Goal: Task Accomplishment & Management: Manage account settings

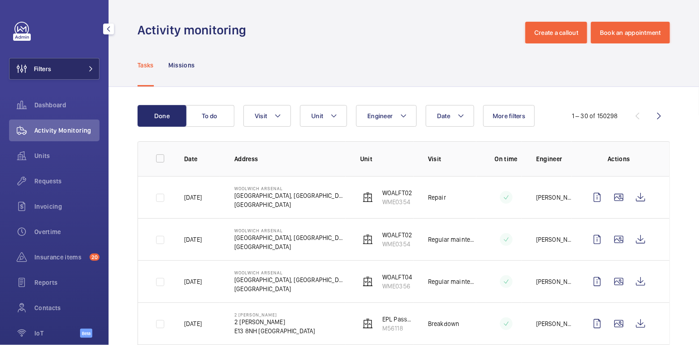
click at [54, 63] on button "Filters" at bounding box center [54, 69] width 90 height 22
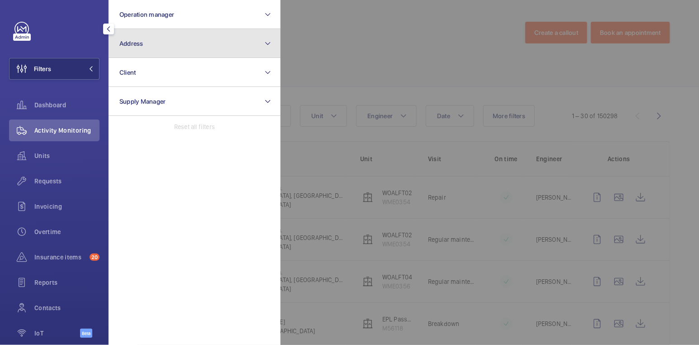
click at [167, 39] on button "Address" at bounding box center [195, 43] width 172 height 29
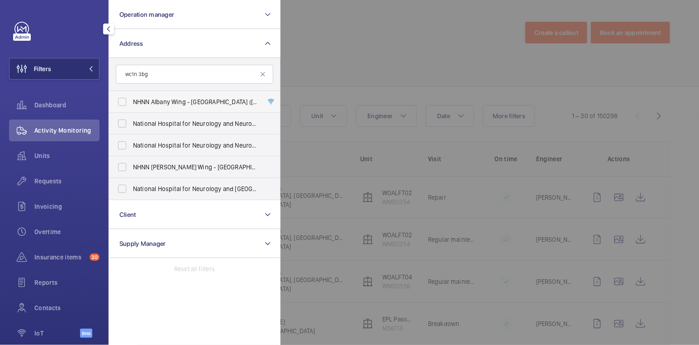
type input "wc1n 3bg"
drag, startPoint x: 152, startPoint y: 98, endPoint x: 155, endPoint y: 104, distance: 7.3
click at [152, 98] on span "NHNN Albany Wing - [GEOGRAPHIC_DATA] ([STREET_ADDRESS]" at bounding box center [195, 101] width 124 height 9
click at [131, 98] on input "NHNN Albany Wing - [GEOGRAPHIC_DATA] ([STREET_ADDRESS]" at bounding box center [122, 102] width 18 height 18
checkbox input "true"
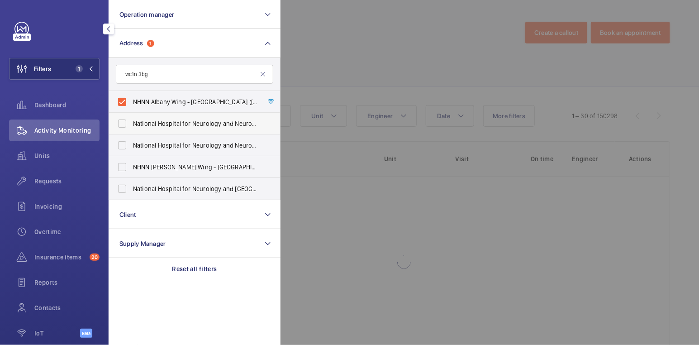
click at [160, 124] on span "National Hospital for Neurology and Neurosurgery ([GEOGRAPHIC_DATA][PERSON_NAME…" at bounding box center [195, 123] width 124 height 9
click at [131, 124] on input "National Hospital for Neurology and Neurosurgery ([GEOGRAPHIC_DATA][PERSON_NAME…" at bounding box center [122, 123] width 18 height 18
checkbox input "true"
click at [163, 147] on span "National Hospital for Neurology and Neurosurgery - [STREET_ADDRESS]" at bounding box center [195, 145] width 124 height 9
click at [131, 147] on input "National Hospital for Neurology and Neurosurgery - [STREET_ADDRESS]" at bounding box center [122, 145] width 18 height 18
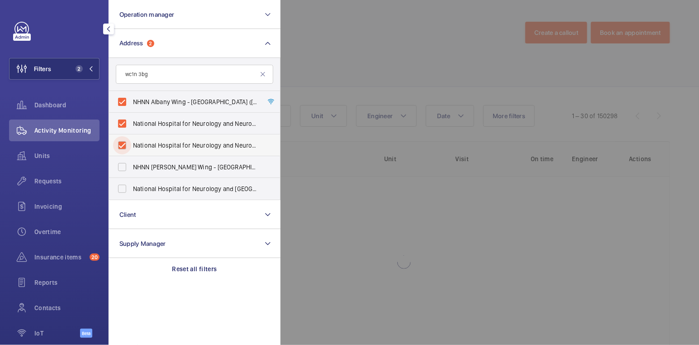
checkbox input "true"
click at [164, 167] on span "NHNN [PERSON_NAME] Wing - [GEOGRAPHIC_DATA][PERSON_NAME], [STREET_ADDRESS]" at bounding box center [195, 166] width 124 height 9
click at [131, 167] on input "NHNN [PERSON_NAME] Wing - [GEOGRAPHIC_DATA][PERSON_NAME], [STREET_ADDRESS]" at bounding box center [122, 167] width 18 height 18
checkbox input "true"
click at [165, 187] on span "National Hospital for Neurology and Neurosurgery - [STREET_ADDRESS]" at bounding box center [195, 188] width 124 height 9
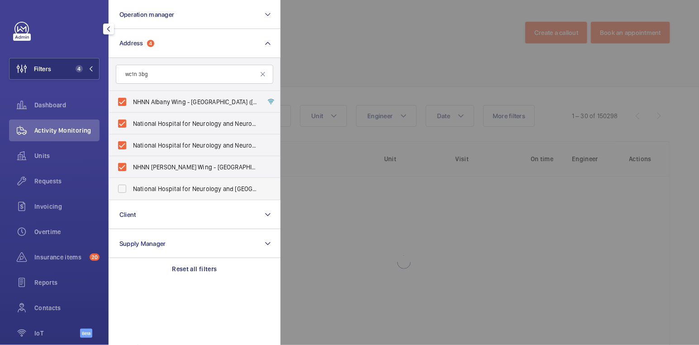
click at [131, 187] on input "National Hospital for Neurology and Neurosurgery - [STREET_ADDRESS]" at bounding box center [122, 189] width 18 height 18
checkbox input "true"
click at [370, 37] on div at bounding box center [629, 172] width 699 height 345
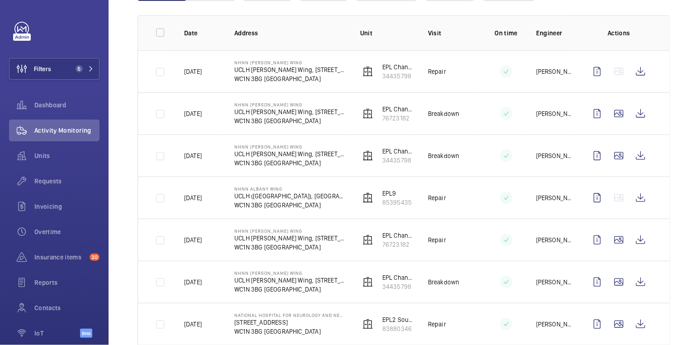
scroll to position [132, 0]
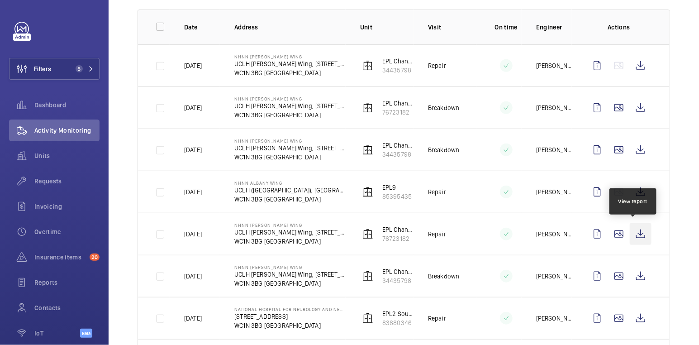
click at [633, 232] on wm-front-icon-button at bounding box center [641, 234] width 22 height 22
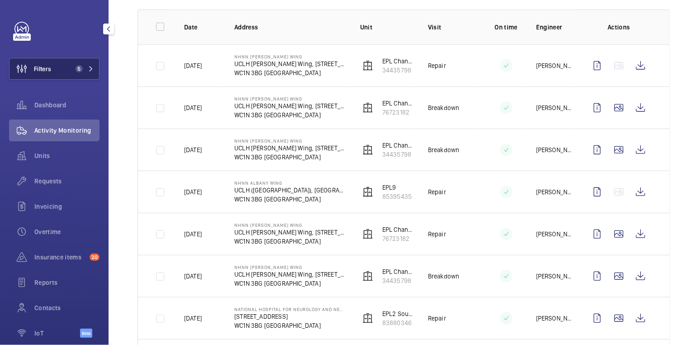
click at [72, 70] on span "5" at bounding box center [77, 68] width 11 height 7
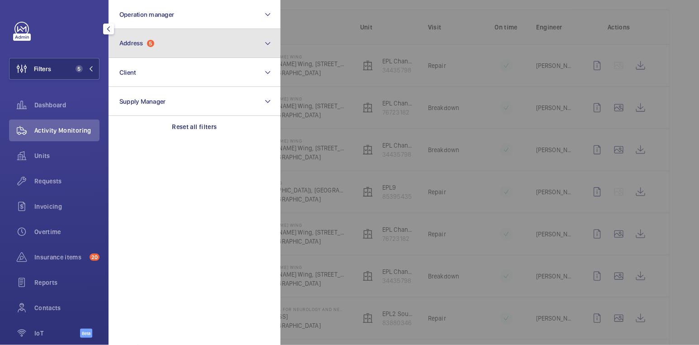
click at [179, 43] on button "Address 5" at bounding box center [195, 43] width 172 height 29
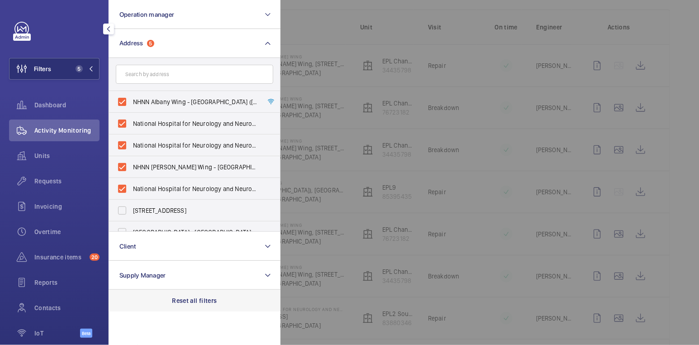
click at [198, 299] on p "Reset all filters" at bounding box center [194, 300] width 45 height 9
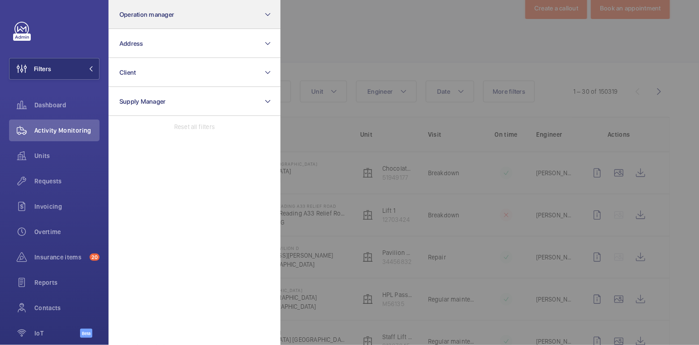
scroll to position [132, 0]
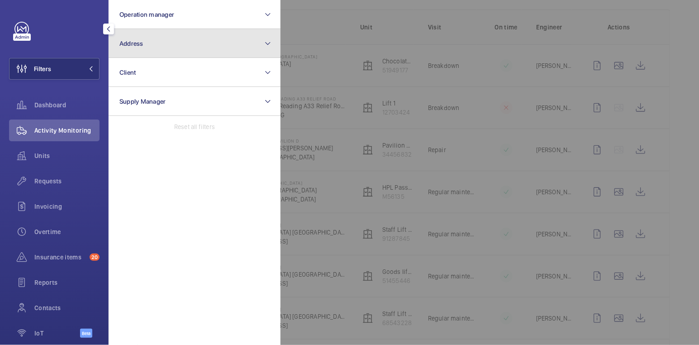
click at [165, 47] on button "Address" at bounding box center [195, 43] width 172 height 29
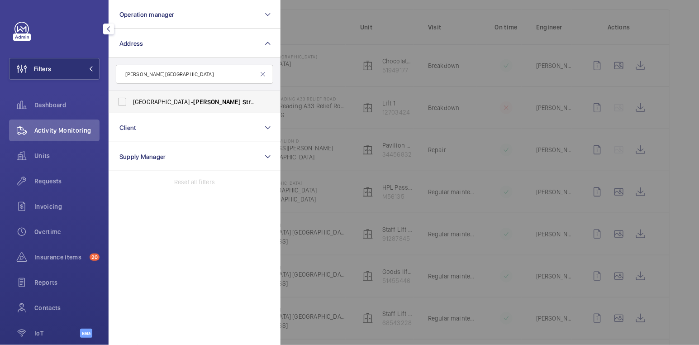
type input "[PERSON_NAME][GEOGRAPHIC_DATA]"
click at [188, 105] on span "[GEOGRAPHIC_DATA][PERSON_NAME][STREET_ADDRESS]" at bounding box center [195, 101] width 124 height 9
click at [131, 105] on input "[GEOGRAPHIC_DATA][PERSON_NAME][STREET_ADDRESS]" at bounding box center [122, 102] width 18 height 18
checkbox input "true"
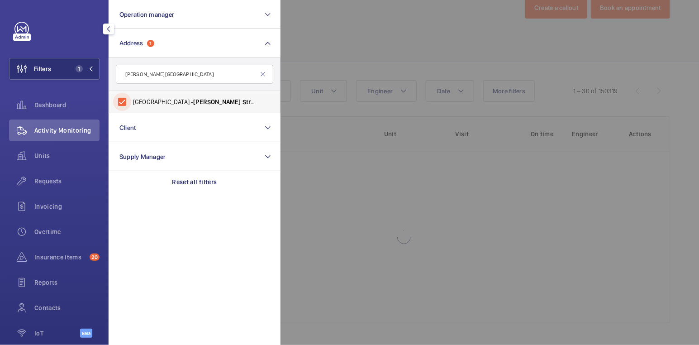
scroll to position [24, 0]
click at [414, 39] on div at bounding box center [629, 172] width 699 height 345
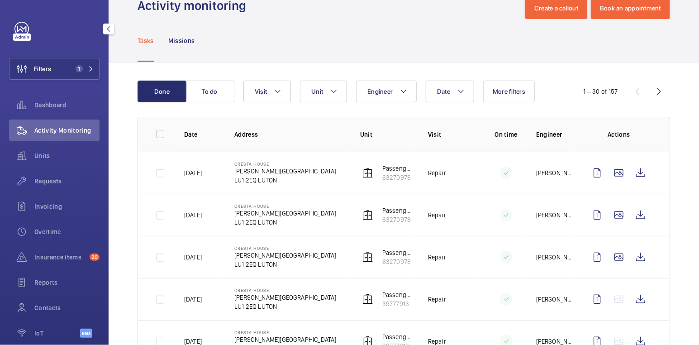
scroll to position [132, 0]
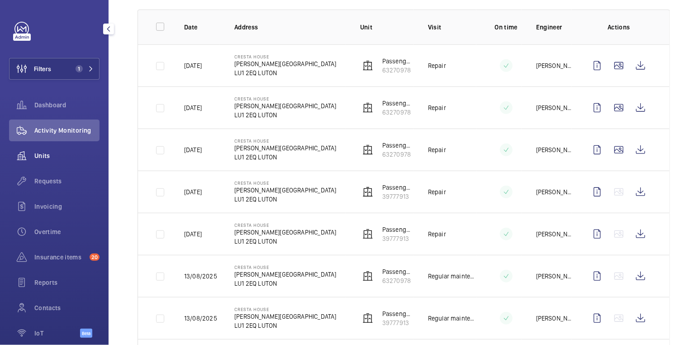
click at [45, 156] on span "Units" at bounding box center [66, 155] width 65 height 9
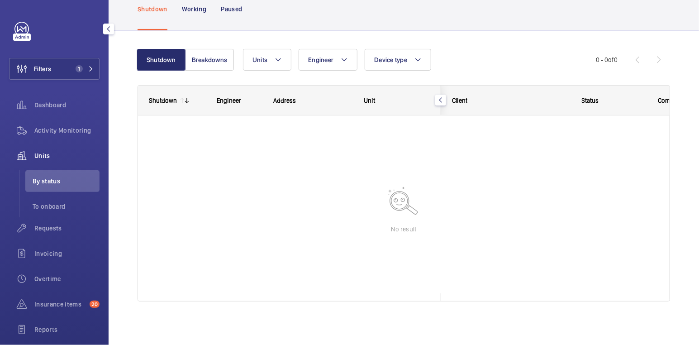
scroll to position [51, 0]
click at [199, 59] on button "Breakdowns" at bounding box center [209, 60] width 49 height 22
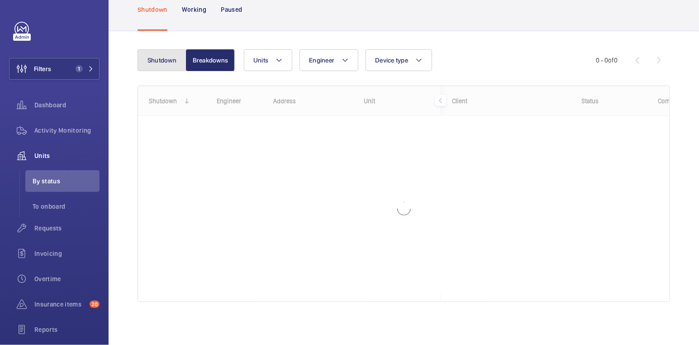
click at [158, 60] on button "Shutdown" at bounding box center [162, 60] width 49 height 22
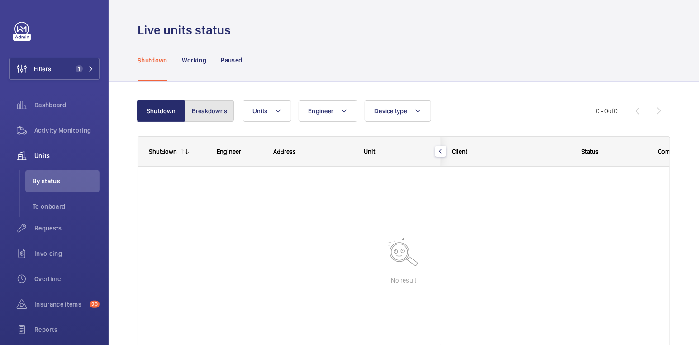
click at [201, 107] on button "Breakdowns" at bounding box center [209, 111] width 49 height 22
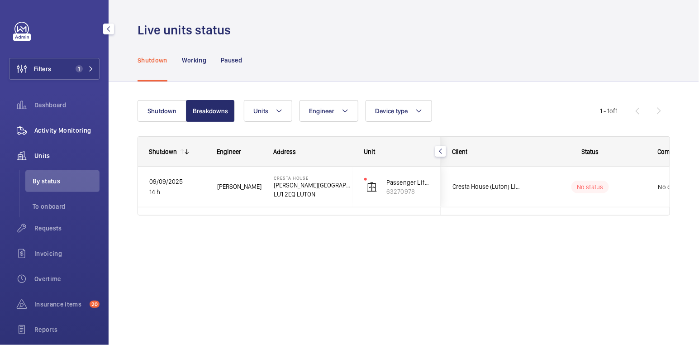
click at [55, 128] on span "Activity Monitoring" at bounding box center [66, 130] width 65 height 9
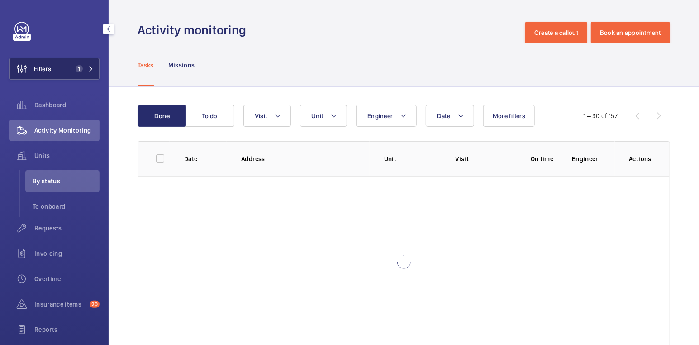
click at [66, 62] on button "Filters 1" at bounding box center [54, 69] width 90 height 22
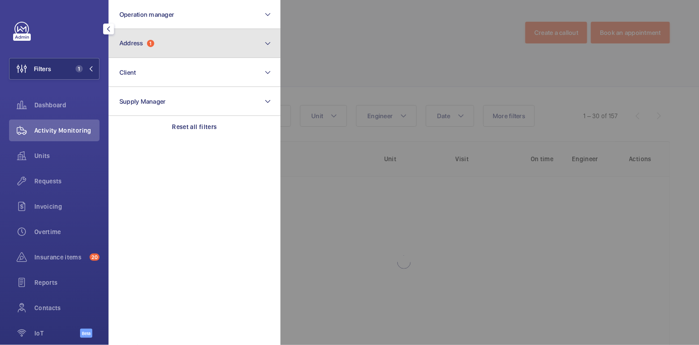
click at [169, 52] on button "Address 1" at bounding box center [195, 43] width 172 height 29
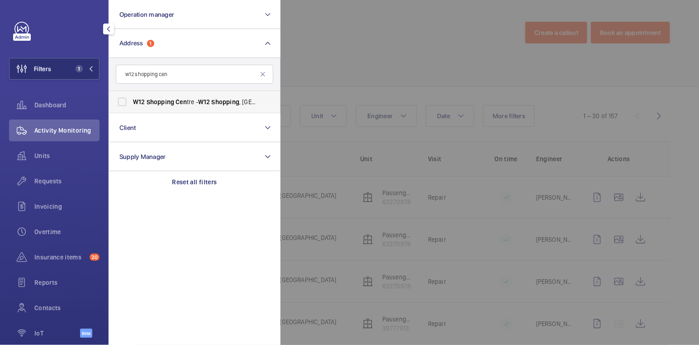
type input "w12 shopping cen"
click at [171, 95] on label "W12 Shopping Cen tre - [GEOGRAPHIC_DATA] 8PP" at bounding box center [187, 102] width 157 height 22
click at [131, 95] on input "W12 Shopping Cen tre - [GEOGRAPHIC_DATA] 8PP" at bounding box center [122, 102] width 18 height 18
checkbox input "true"
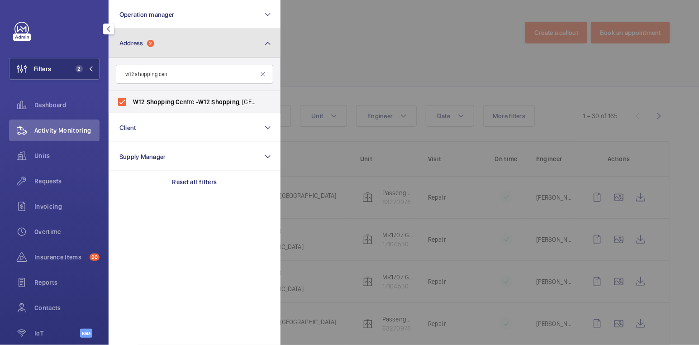
click at [149, 50] on button "Address 2" at bounding box center [195, 43] width 172 height 29
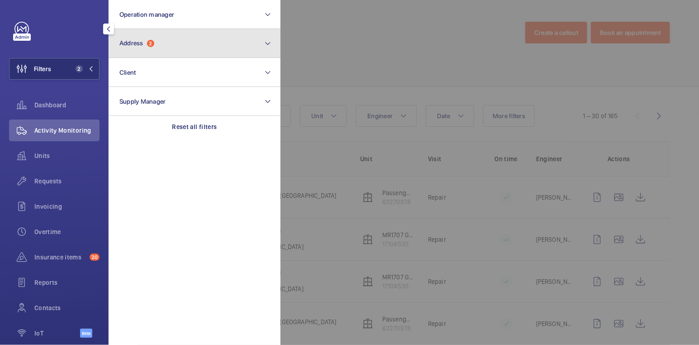
click at [161, 45] on button "Address 2" at bounding box center [195, 43] width 172 height 29
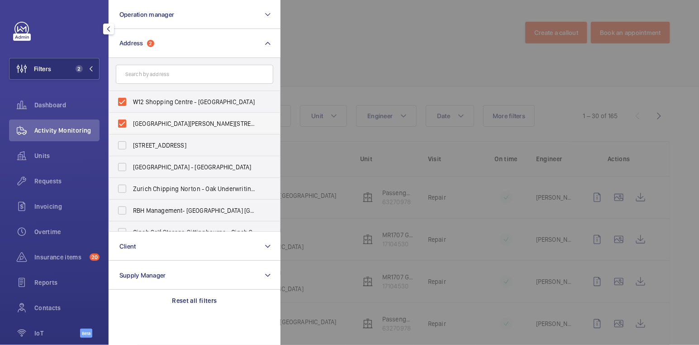
click at [130, 123] on label "[GEOGRAPHIC_DATA][PERSON_NAME][STREET_ADDRESS]" at bounding box center [187, 124] width 157 height 22
click at [130, 123] on input "[GEOGRAPHIC_DATA][PERSON_NAME][STREET_ADDRESS]" at bounding box center [122, 123] width 18 height 18
checkbox input "false"
click at [346, 33] on div at bounding box center [629, 172] width 699 height 345
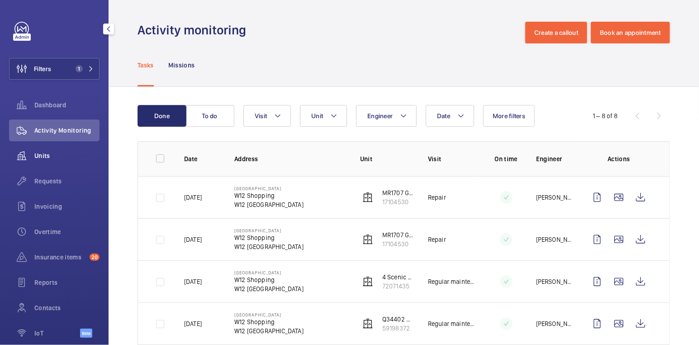
click at [47, 157] on span "Units" at bounding box center [66, 155] width 65 height 9
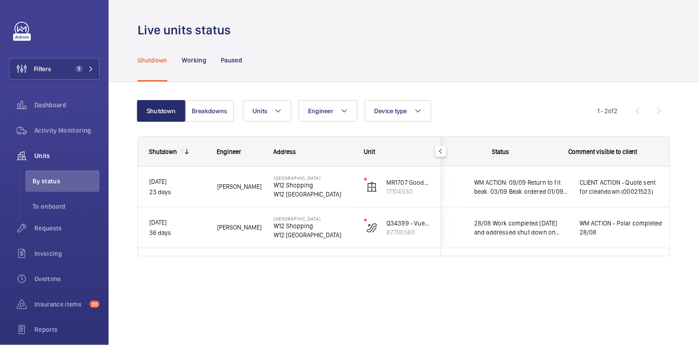
scroll to position [0, 187]
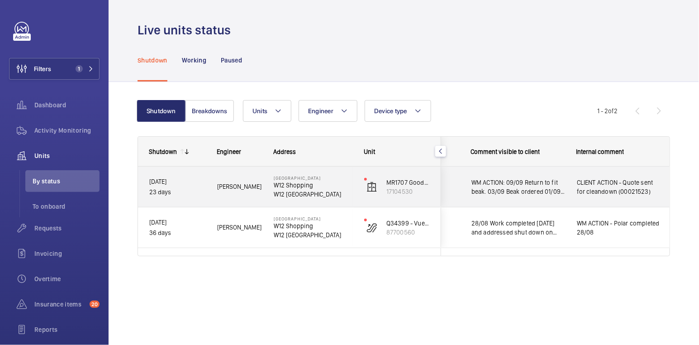
click at [530, 185] on span "WM ACTION: 09/09 Return to fit beak. 03/09 Beak ordered 01/09 Repair team to re…" at bounding box center [518, 187] width 94 height 18
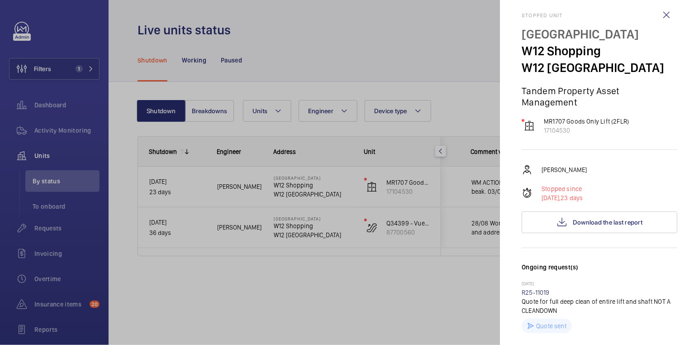
scroll to position [0, 0]
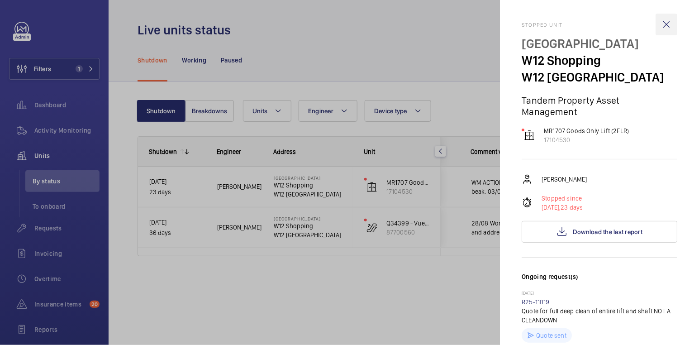
click at [658, 25] on wm-front-icon-button at bounding box center [666, 25] width 22 height 22
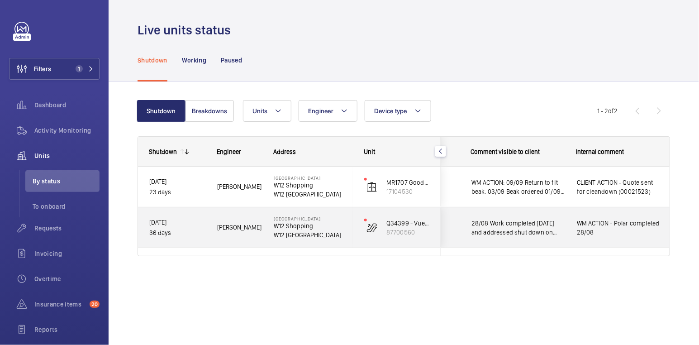
click at [343, 234] on p "W12 [GEOGRAPHIC_DATA]" at bounding box center [313, 234] width 79 height 9
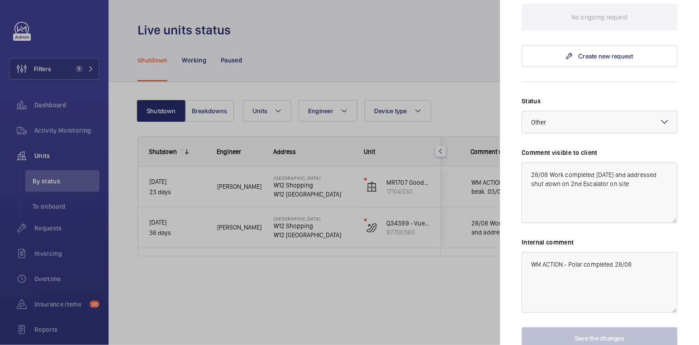
scroll to position [290, 0]
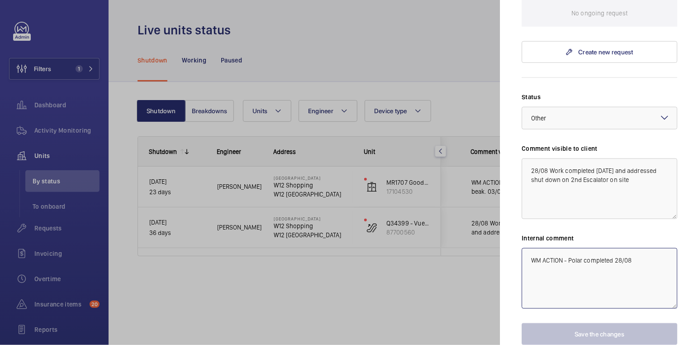
click at [529, 256] on textarea "WM ACTION - Polar completed 28/08" at bounding box center [600, 278] width 156 height 61
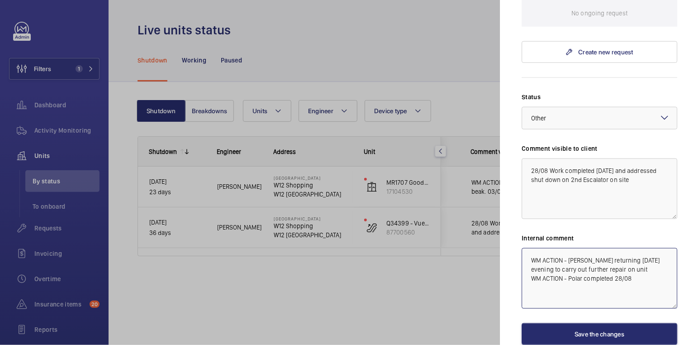
click at [588, 259] on textarea "WM ACTION - [PERSON_NAME] returning [DATE] evening to carry out further repair …" at bounding box center [600, 278] width 156 height 61
click at [588, 277] on textarea "WM ACTION - [PERSON_NAME] & [PERSON_NAME] returning [DATE] evening to carry out…" at bounding box center [600, 278] width 156 height 61
click at [560, 278] on textarea "WM ACTION - [PERSON_NAME] & [PERSON_NAME] returning [DATE] evening to carry out…" at bounding box center [600, 278] width 156 height 61
click at [553, 276] on textarea "WM ACTION - [PERSON_NAME] & [PERSON_NAME] returning [DATE] evening to carry out…" at bounding box center [600, 278] width 156 height 61
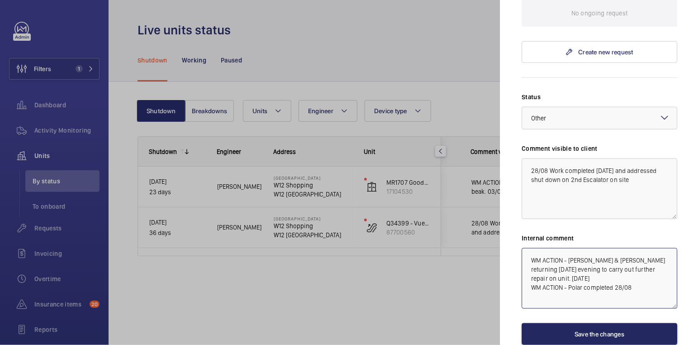
type textarea "WM ACTION - [PERSON_NAME] & [PERSON_NAME] returning [DATE] evening to carry out…"
click at [605, 328] on button "Save the changes" at bounding box center [600, 334] width 156 height 22
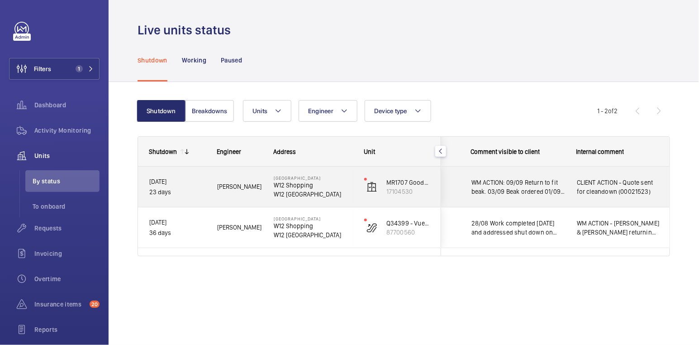
click at [539, 176] on div "WM ACTION: 09/09 Return to fit beak. 03/09 Beak ordered 01/09 Repair team to re…" at bounding box center [518, 186] width 94 height 21
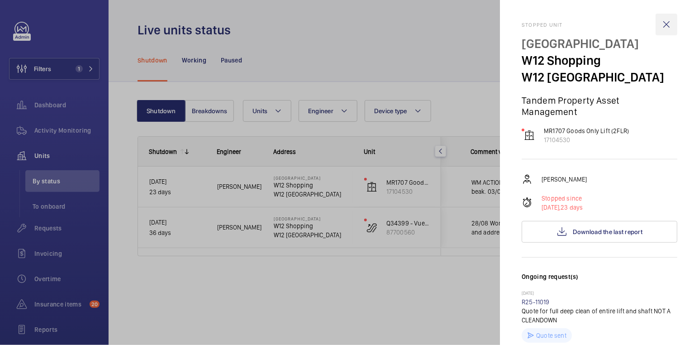
click at [657, 26] on wm-front-icon-button at bounding box center [666, 25] width 22 height 22
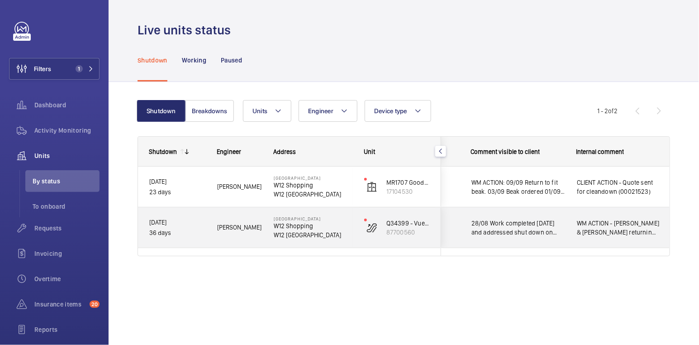
click at [464, 228] on div "28/08 Work completed [DATE] and addressed shut down on 2nd Escalator on site" at bounding box center [512, 227] width 104 height 39
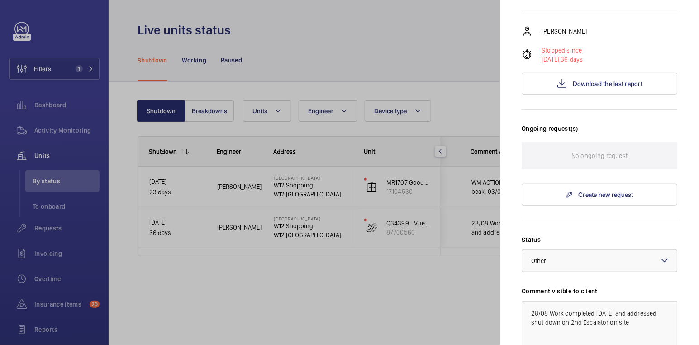
scroll to position [157, 0]
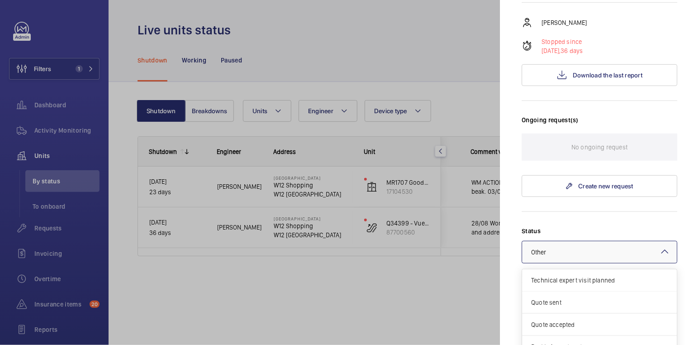
click at [583, 251] on div at bounding box center [599, 252] width 155 height 22
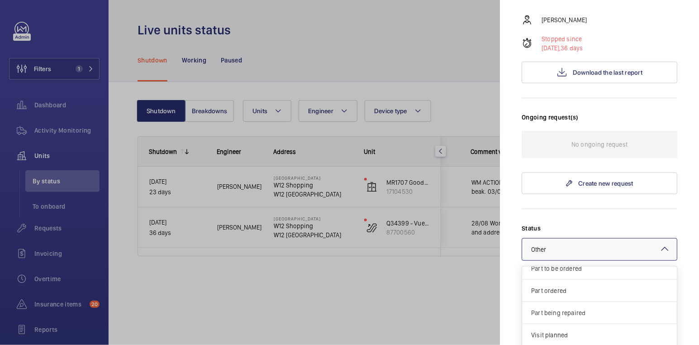
scroll to position [246, 0]
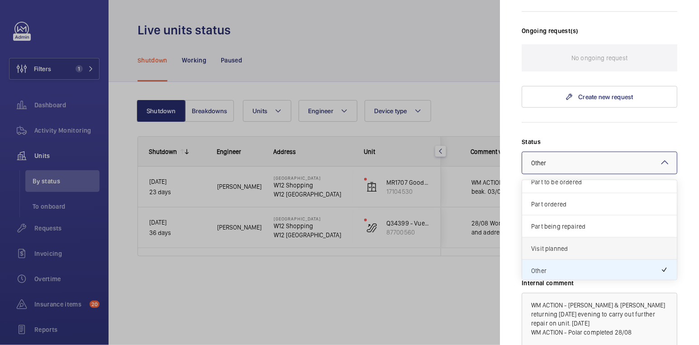
click at [565, 251] on div "Visit planned" at bounding box center [599, 248] width 155 height 22
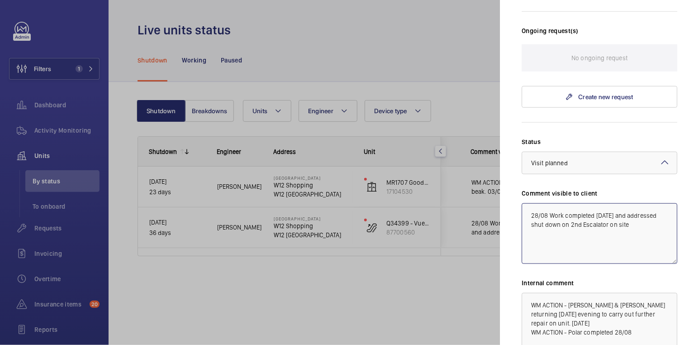
click at [555, 232] on textarea "28/08 Work completed [DATE] and addressed shut down on 2nd Escalator on site" at bounding box center [600, 233] width 156 height 61
drag, startPoint x: 544, startPoint y: 236, endPoint x: 568, endPoint y: 230, distance: 25.1
click at [512, 201] on mat-sidenav "Stopped unit [GEOGRAPHIC_DATA] W12 Shopping W12 [GEOGRAPHIC_DATA] Tandem Proper…" at bounding box center [599, 172] width 199 height 345
type textarea "E"
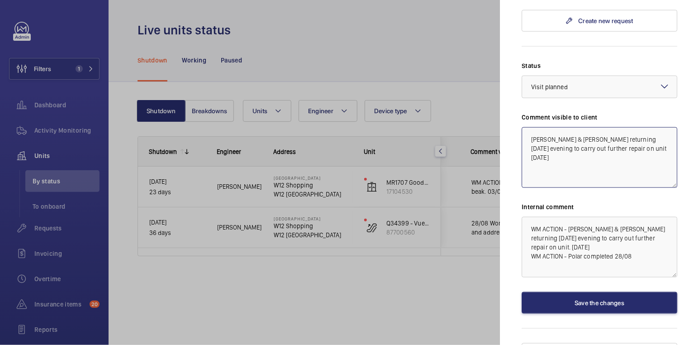
scroll to position [332, 0]
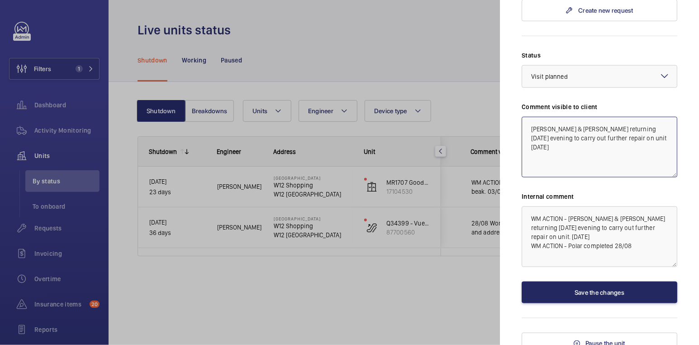
type textarea "[PERSON_NAME] & [PERSON_NAME] returning [DATE] evening to carry out further rep…"
click at [621, 295] on button "Save the changes" at bounding box center [600, 292] width 156 height 22
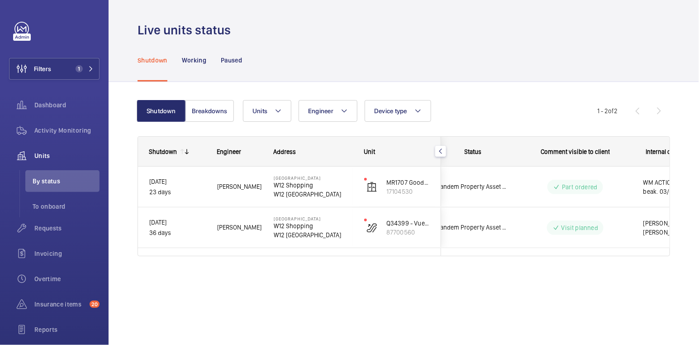
scroll to position [0, 0]
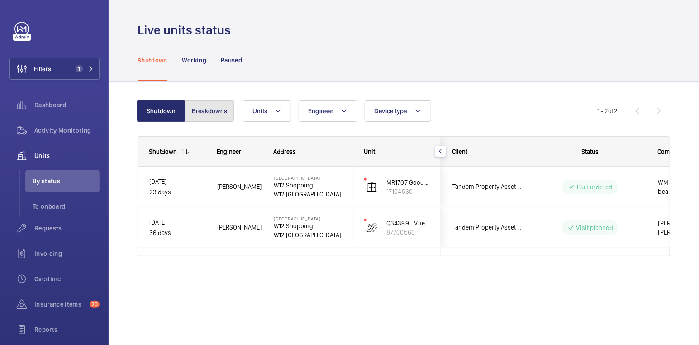
click at [210, 112] on button "Breakdowns" at bounding box center [209, 111] width 49 height 22
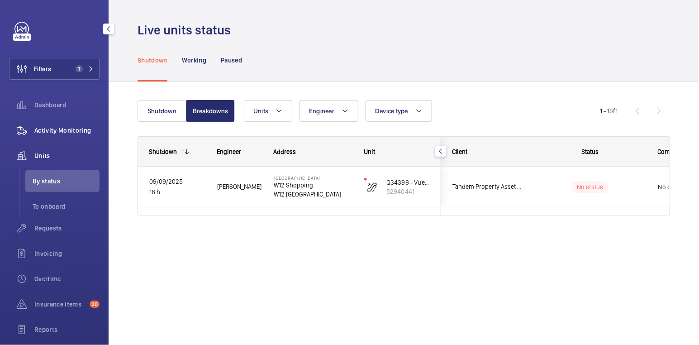
click at [70, 132] on span "Activity Monitoring" at bounding box center [66, 130] width 65 height 9
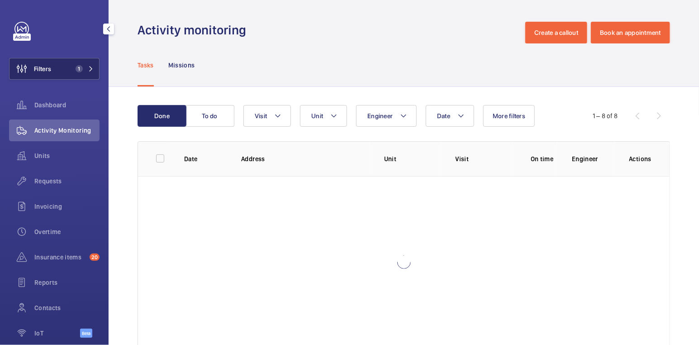
click at [52, 65] on button "Filters 1" at bounding box center [54, 69] width 90 height 22
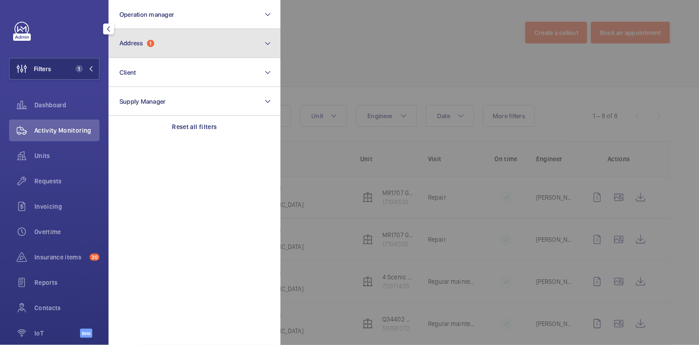
click at [174, 47] on button "Address 1" at bounding box center [195, 43] width 172 height 29
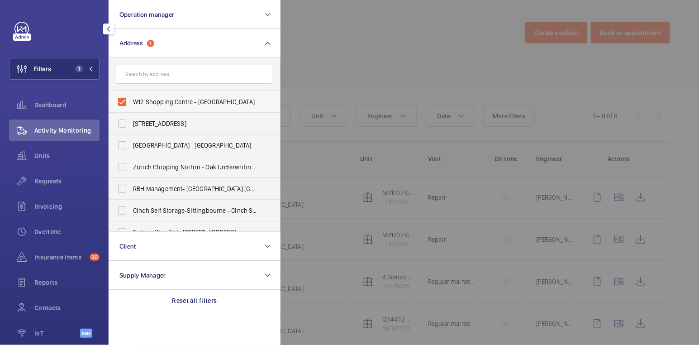
click at [157, 104] on span "W12 Shopping Centre - [GEOGRAPHIC_DATA]" at bounding box center [195, 101] width 124 height 9
click at [131, 104] on input "W12 Shopping Centre - [GEOGRAPHIC_DATA]" at bounding box center [122, 102] width 18 height 18
checkbox input "false"
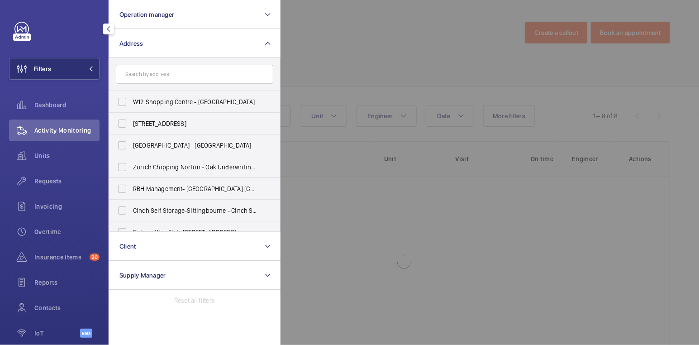
drag, startPoint x: 305, startPoint y: 41, endPoint x: 272, endPoint y: 3, distance: 50.0
click at [305, 41] on div at bounding box center [629, 172] width 699 height 345
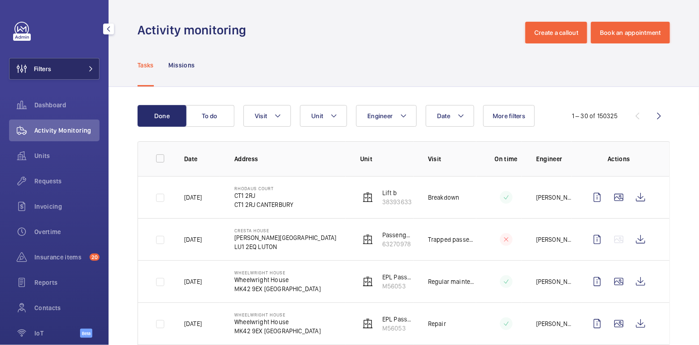
click at [61, 72] on button "Filters" at bounding box center [54, 69] width 90 height 22
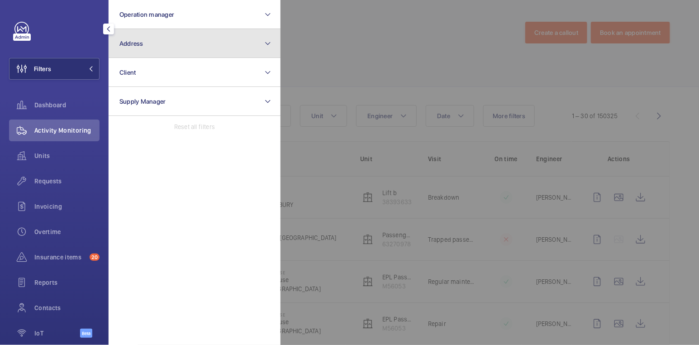
click at [169, 46] on button "Address" at bounding box center [195, 43] width 172 height 29
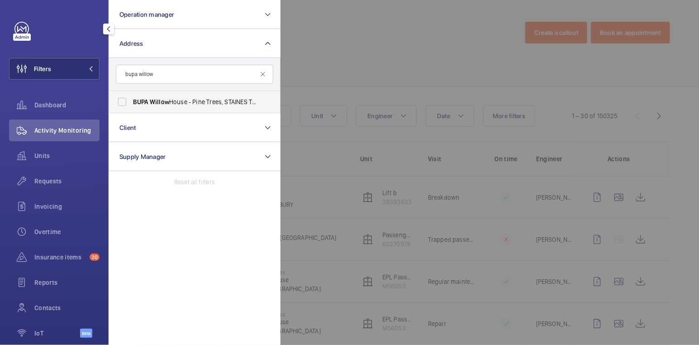
type input "bupa willow"
click at [195, 95] on label "BUPA Willow House - Pine Trees, STAINES TW18 3EA" at bounding box center [187, 102] width 157 height 22
click at [131, 95] on input "BUPA Willow House - Pine Trees, STAINES TW18 3EA" at bounding box center [122, 102] width 18 height 18
checkbox input "true"
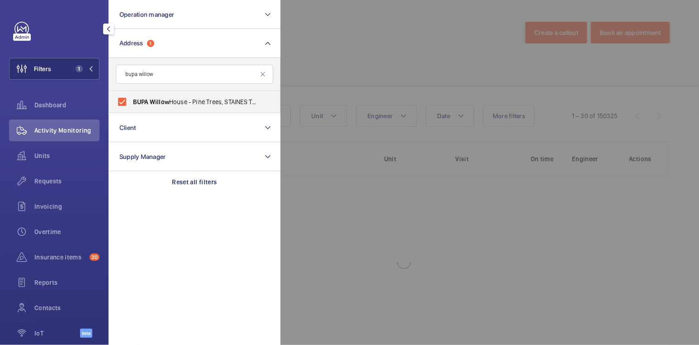
click at [329, 62] on div at bounding box center [629, 172] width 699 height 345
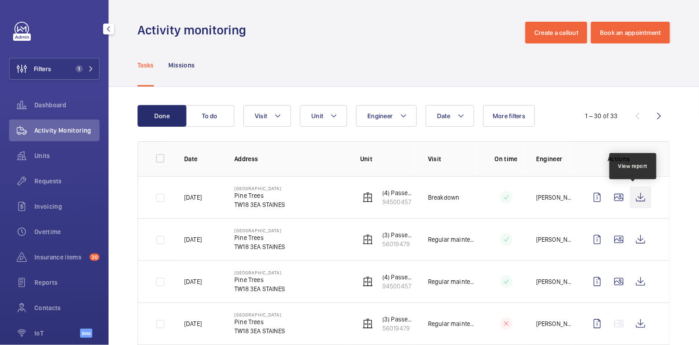
click at [636, 199] on wm-front-icon-button at bounding box center [641, 197] width 22 height 22
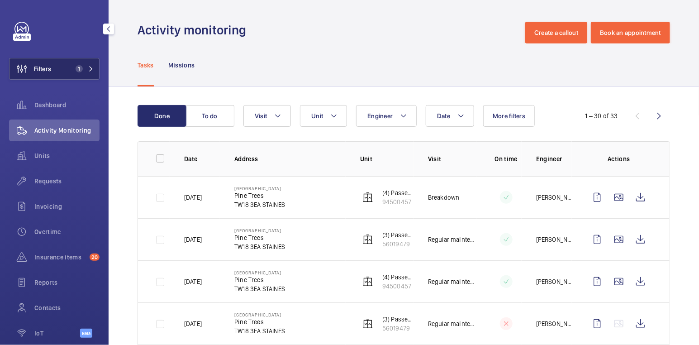
click at [67, 63] on button "Filters 1" at bounding box center [54, 69] width 90 height 22
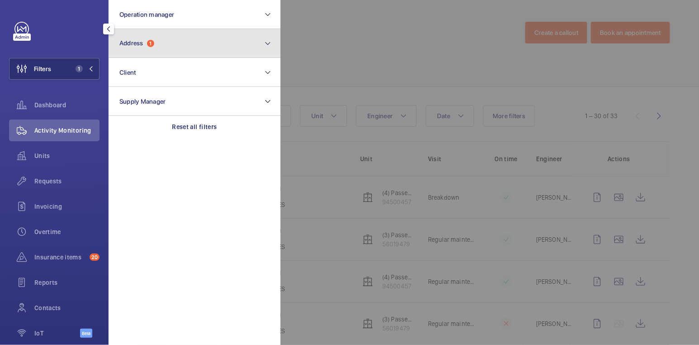
drag, startPoint x: 149, startPoint y: 49, endPoint x: 154, endPoint y: 57, distance: 8.9
click at [149, 49] on button "Address 1" at bounding box center [195, 43] width 172 height 29
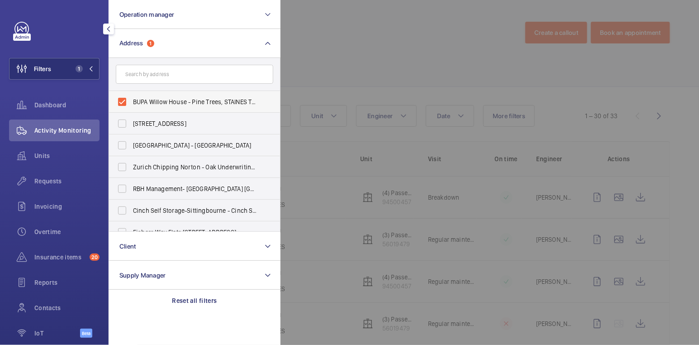
click at [157, 105] on span "BUPA Willow House - Pine Trees, STAINES TW18 3EA" at bounding box center [195, 101] width 124 height 9
click at [131, 105] on input "BUPA Willow House - Pine Trees, STAINES TW18 3EA" at bounding box center [122, 102] width 18 height 18
checkbox input "false"
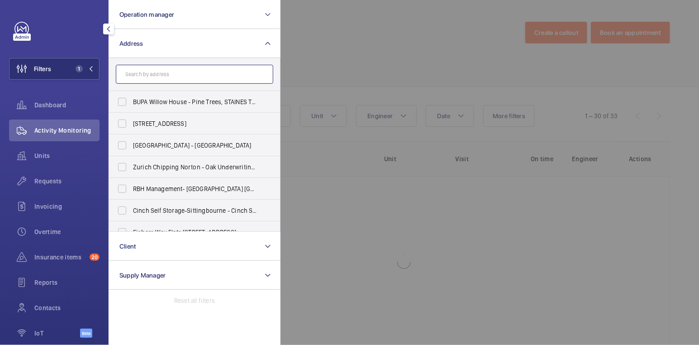
click at [168, 79] on input "text" at bounding box center [194, 74] width 157 height 19
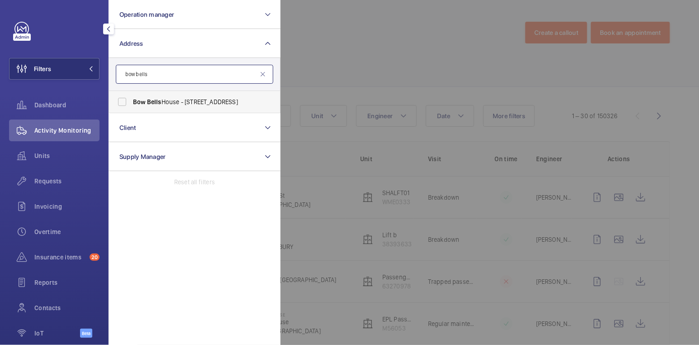
type input "bow bells"
click at [176, 102] on span "Bow Bells House - [STREET_ADDRESS]" at bounding box center [195, 101] width 124 height 9
click at [131, 102] on input "Bow Bells House - [STREET_ADDRESS]" at bounding box center [122, 102] width 18 height 18
checkbox input "true"
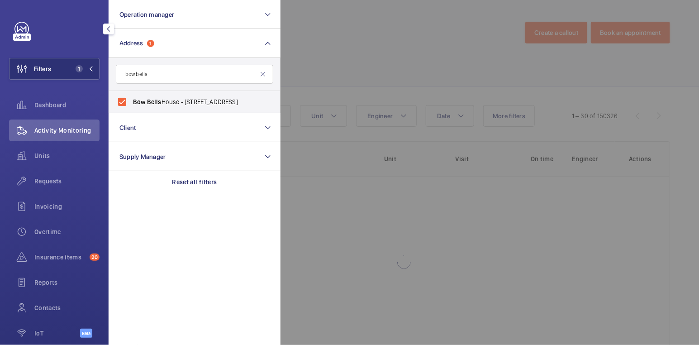
click at [347, 54] on div at bounding box center [629, 172] width 699 height 345
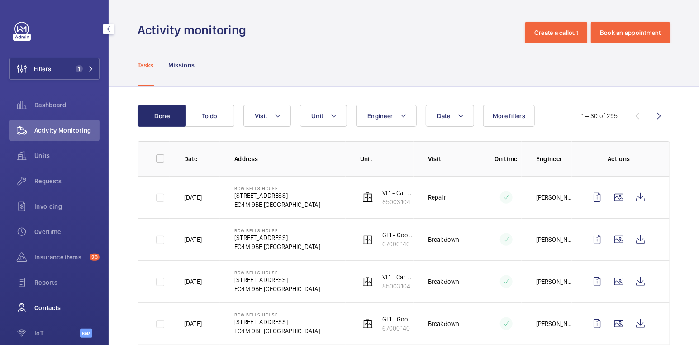
click at [58, 314] on div "Contacts" at bounding box center [54, 308] width 90 height 22
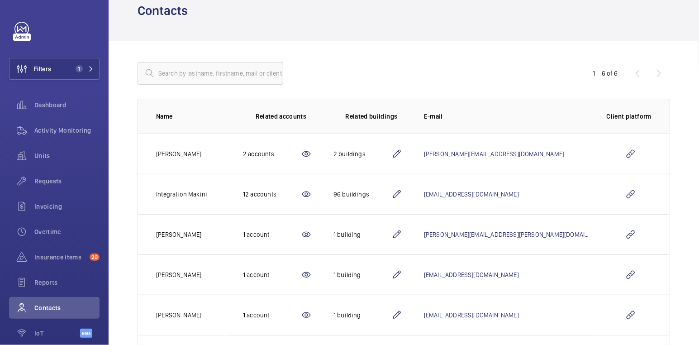
scroll to position [66, 0]
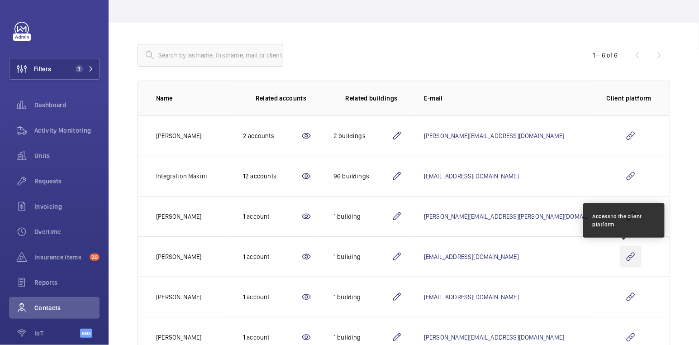
click at [620, 258] on wm-front-icon-button at bounding box center [631, 257] width 22 height 22
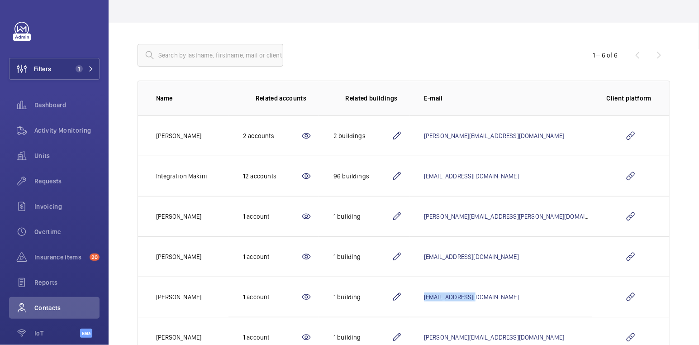
drag, startPoint x: 536, startPoint y: 296, endPoint x: 473, endPoint y: 294, distance: 63.8
click at [473, 294] on td "[EMAIL_ADDRESS][DOMAIN_NAME]" at bounding box center [500, 296] width 183 height 40
copy link "[EMAIL_ADDRESS][DOMAIN_NAME]"
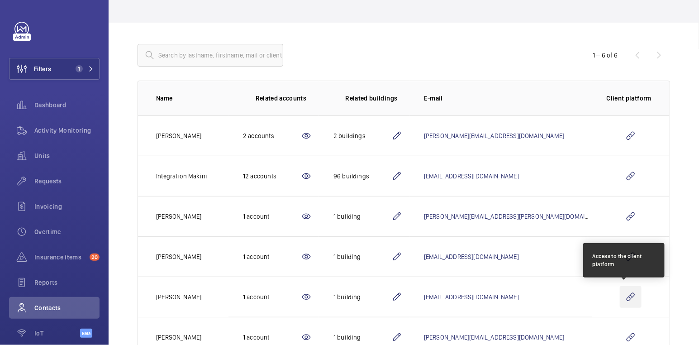
click at [633, 298] on wm-front-icon-button at bounding box center [631, 297] width 22 height 22
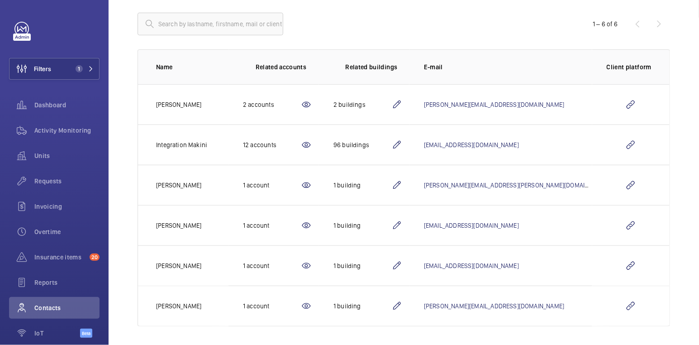
scroll to position [99, 0]
drag, startPoint x: 581, startPoint y: 184, endPoint x: 468, endPoint y: 184, distance: 112.6
click at [468, 184] on td "[PERSON_NAME][EMAIL_ADDRESS][PERSON_NAME][DOMAIN_NAME]" at bounding box center [500, 184] width 183 height 40
copy link "[PERSON_NAME][EMAIL_ADDRESS][PERSON_NAME][DOMAIN_NAME]"
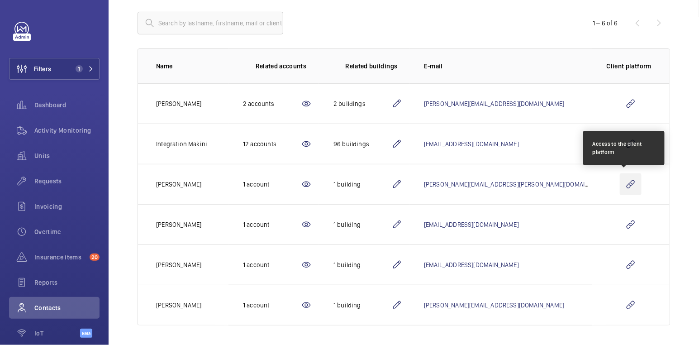
click at [626, 185] on wm-front-icon-button at bounding box center [631, 184] width 22 height 22
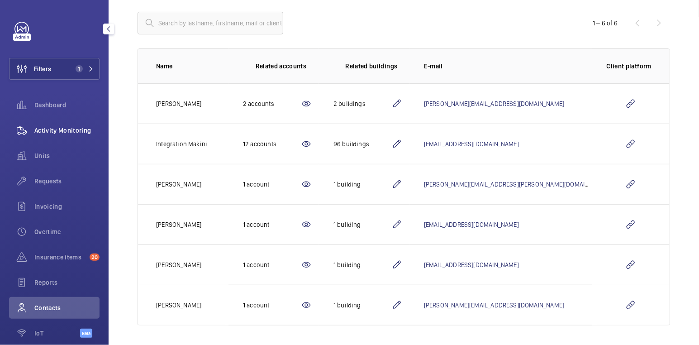
click at [77, 132] on span "Activity Monitoring" at bounding box center [66, 130] width 65 height 9
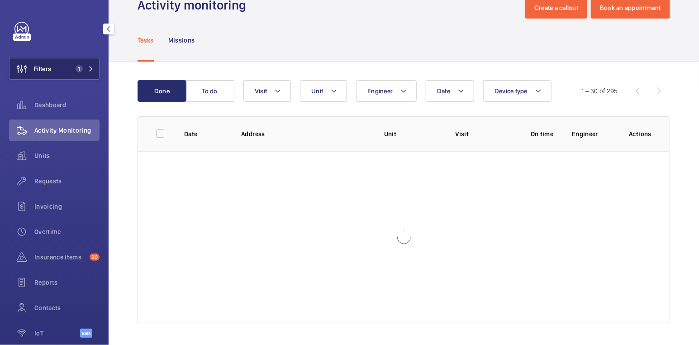
scroll to position [24, 0]
drag, startPoint x: 62, startPoint y: 73, endPoint x: 76, endPoint y: 71, distance: 14.1
click at [62, 72] on button "Filters 1" at bounding box center [54, 69] width 90 height 22
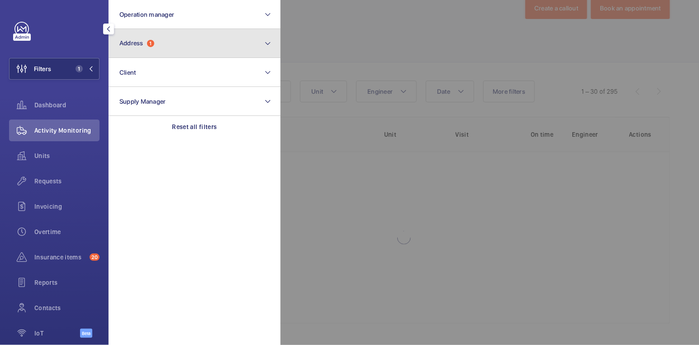
click at [172, 49] on button "Address 1" at bounding box center [195, 43] width 172 height 29
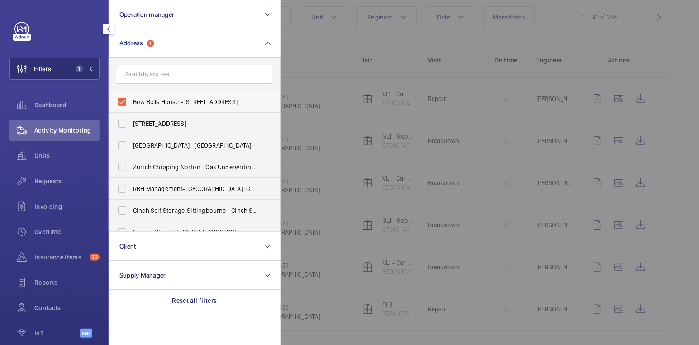
click at [143, 101] on span "Bow Bells House - [STREET_ADDRESS]" at bounding box center [195, 101] width 124 height 9
click at [131, 101] on input "Bow Bells House - [STREET_ADDRESS]" at bounding box center [122, 102] width 18 height 18
checkbox input "false"
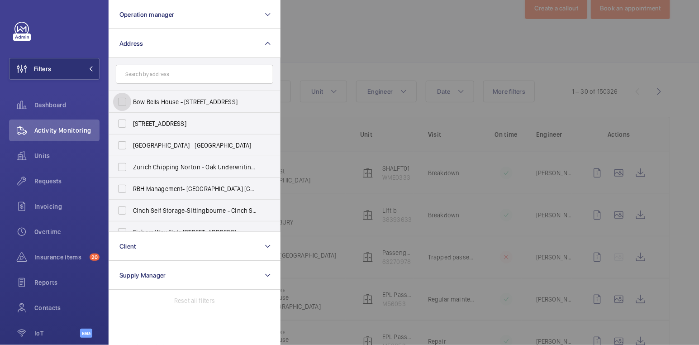
scroll to position [99, 0]
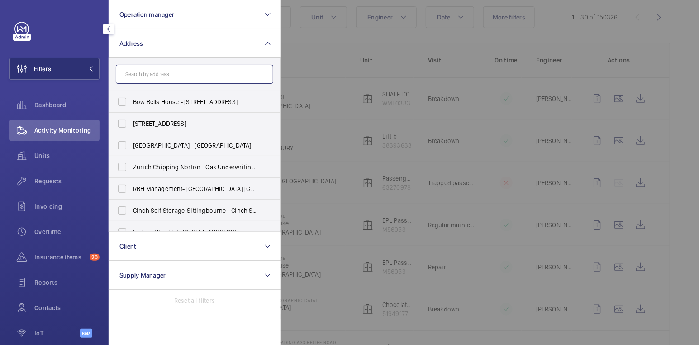
click at [199, 70] on input "text" at bounding box center [194, 74] width 157 height 19
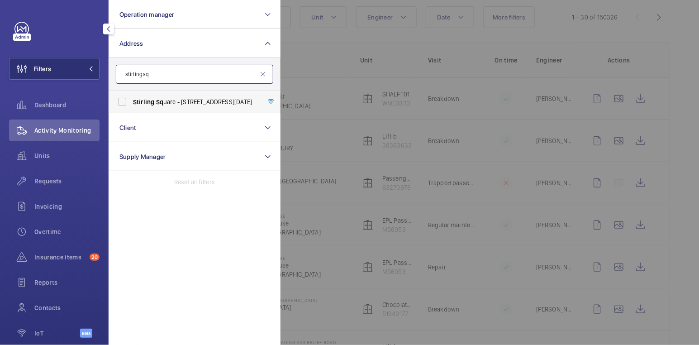
type input "stirling sq"
click at [185, 97] on span "[PERSON_NAME] Sq uare - [STREET_ADDRESS][DATE]" at bounding box center [195, 101] width 124 height 9
click at [131, 97] on input "[PERSON_NAME] Sq uare - [STREET_ADDRESS][DATE]" at bounding box center [122, 102] width 18 height 18
checkbox input "true"
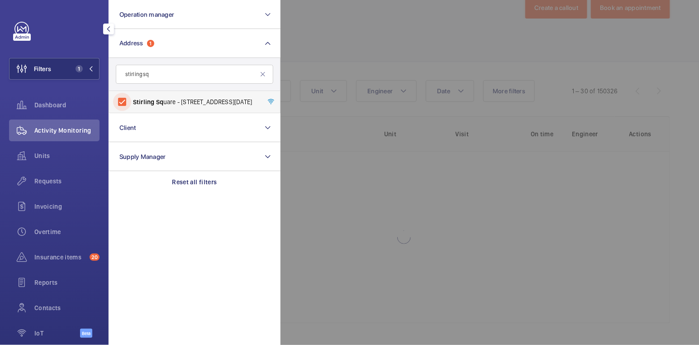
scroll to position [24, 0]
click at [323, 34] on div at bounding box center [629, 172] width 699 height 345
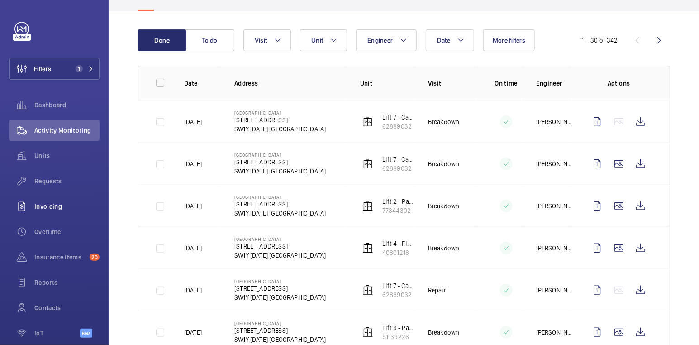
scroll to position [66, 0]
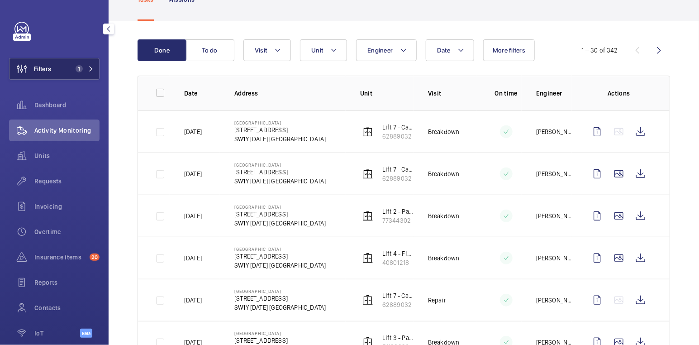
click at [63, 66] on button "Filters 1" at bounding box center [54, 69] width 90 height 22
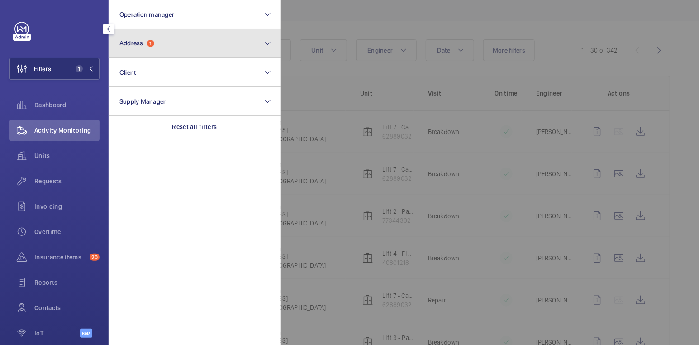
click at [180, 52] on button "Address 1" at bounding box center [195, 43] width 172 height 29
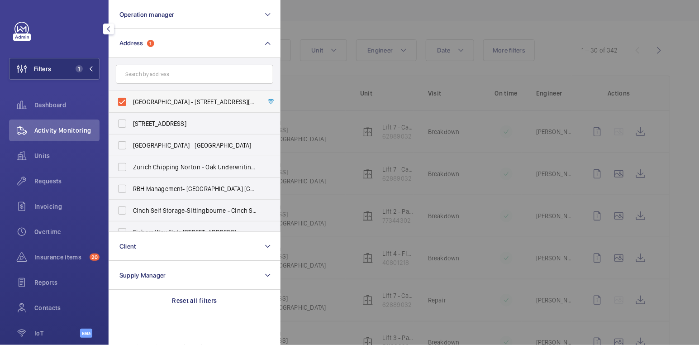
click at [167, 96] on label "[GEOGRAPHIC_DATA] - [STREET_ADDRESS][DATE]" at bounding box center [187, 102] width 157 height 22
click at [131, 96] on input "[GEOGRAPHIC_DATA] - [STREET_ADDRESS][DATE]" at bounding box center [122, 102] width 18 height 18
checkbox input "false"
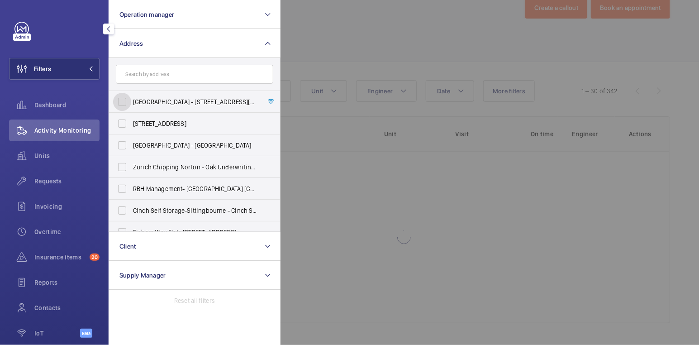
scroll to position [24, 0]
click at [176, 77] on input "text" at bounding box center [194, 74] width 157 height 19
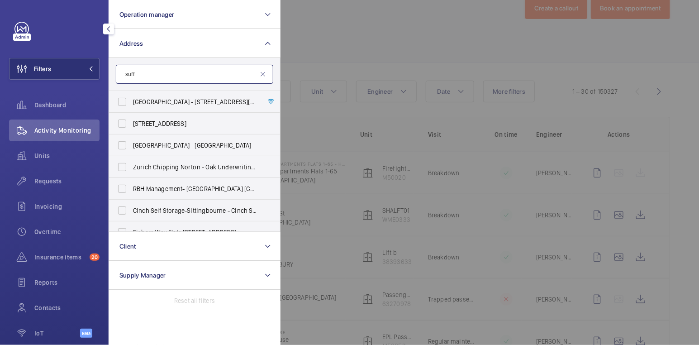
scroll to position [66, 0]
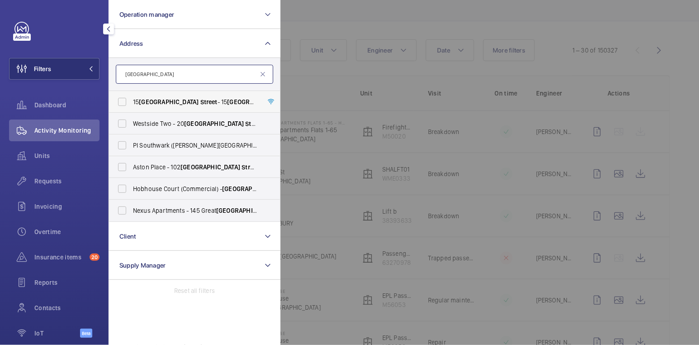
type input "[GEOGRAPHIC_DATA]"
click at [200, 101] on span "Street" at bounding box center [208, 101] width 17 height 7
click at [131, 101] on input "[STREET_ADDRESS]" at bounding box center [122, 102] width 18 height 18
checkbox input "true"
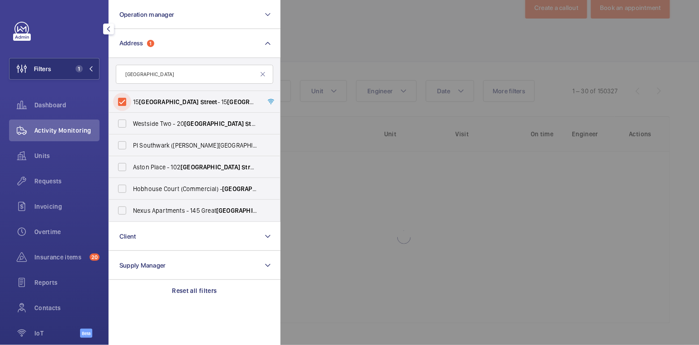
scroll to position [24, 0]
click at [384, 60] on div at bounding box center [629, 172] width 699 height 345
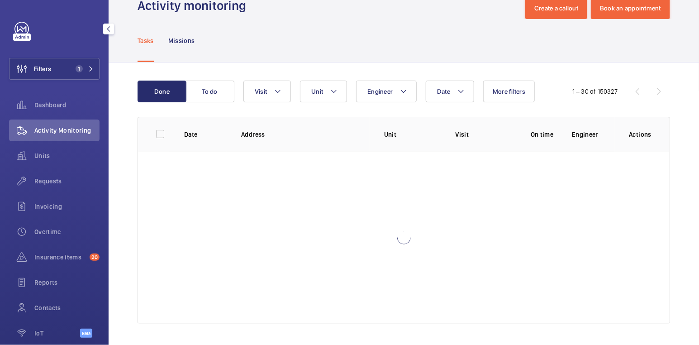
scroll to position [66, 0]
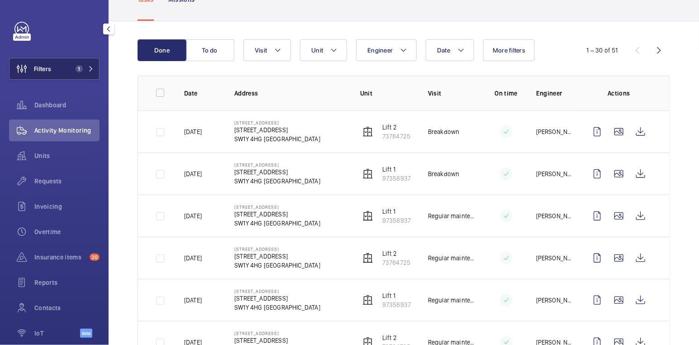
click at [72, 69] on span "1" at bounding box center [77, 68] width 11 height 7
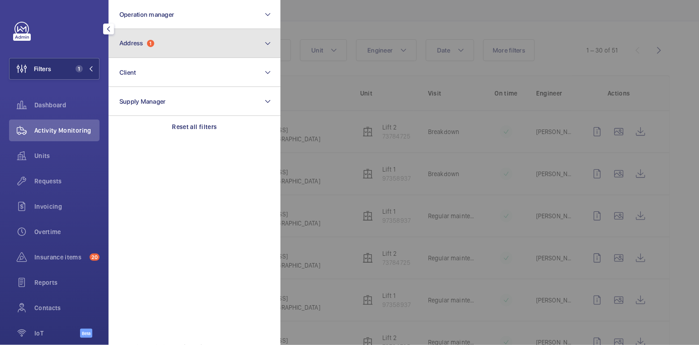
click at [168, 49] on button "Address 1" at bounding box center [195, 43] width 172 height 29
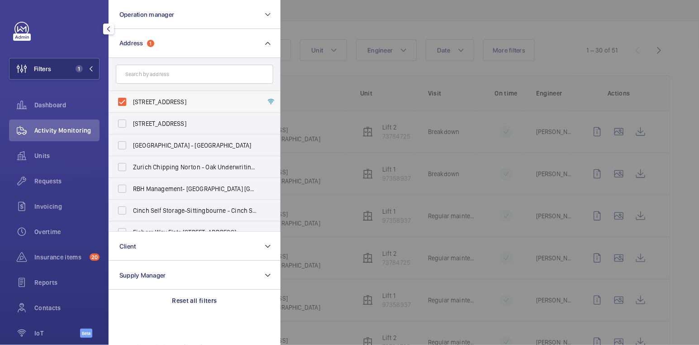
click at [156, 97] on span "[STREET_ADDRESS]" at bounding box center [195, 101] width 124 height 9
click at [131, 97] on input "[STREET_ADDRESS]" at bounding box center [122, 102] width 18 height 18
checkbox input "false"
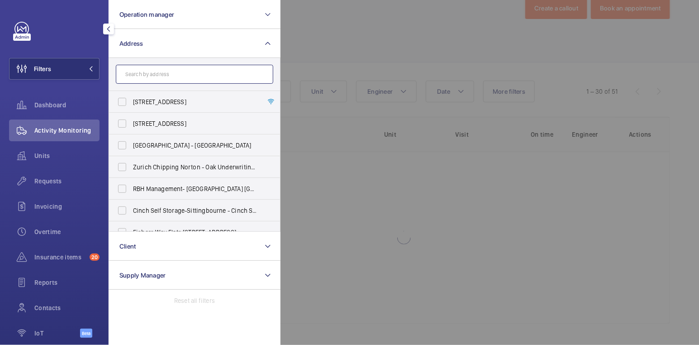
click at [166, 76] on input "text" at bounding box center [194, 74] width 157 height 19
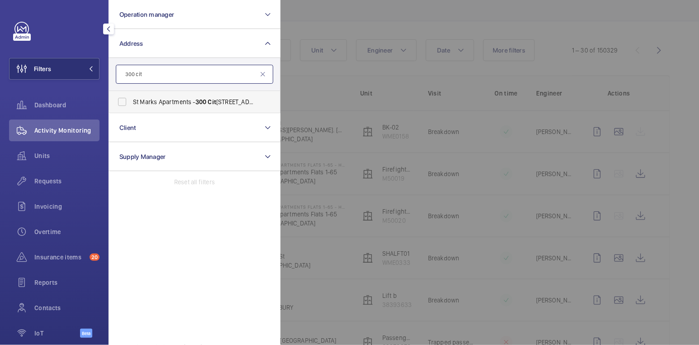
type input "300 cit"
click at [170, 97] on span "St Marks Apartments - [STREET_ADDRESS]" at bounding box center [195, 101] width 124 height 9
click at [131, 97] on input "St Marks Apartments - [STREET_ADDRESS]" at bounding box center [122, 102] width 18 height 18
checkbox input "true"
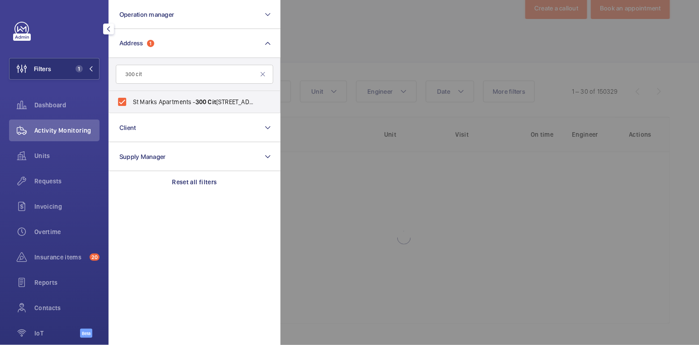
click at [365, 69] on div at bounding box center [629, 172] width 699 height 345
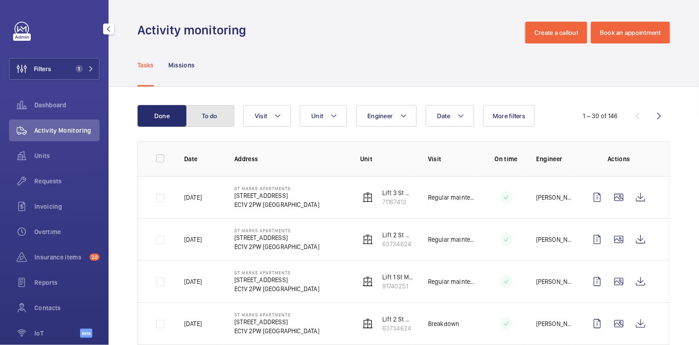
click at [205, 121] on button "To do" at bounding box center [209, 116] width 49 height 22
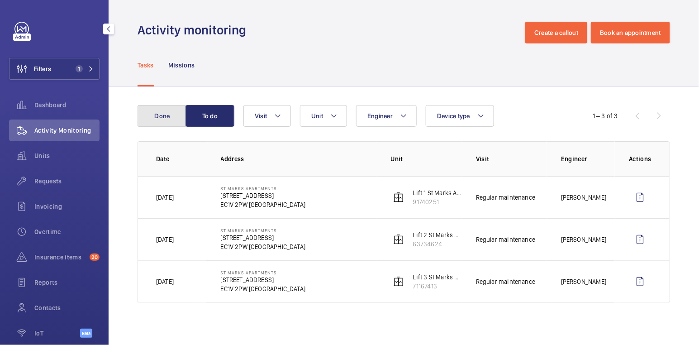
click at [171, 117] on button "Done" at bounding box center [162, 116] width 49 height 22
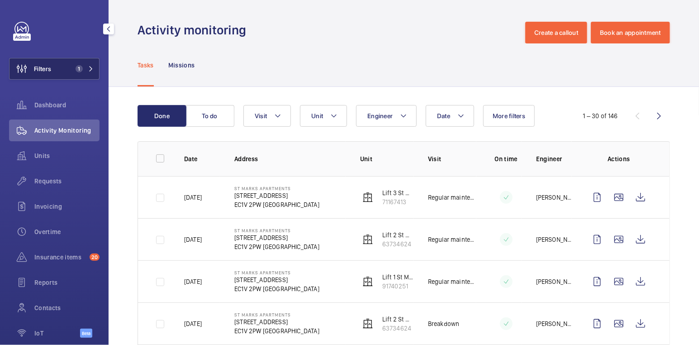
click at [72, 71] on span "1" at bounding box center [77, 68] width 11 height 7
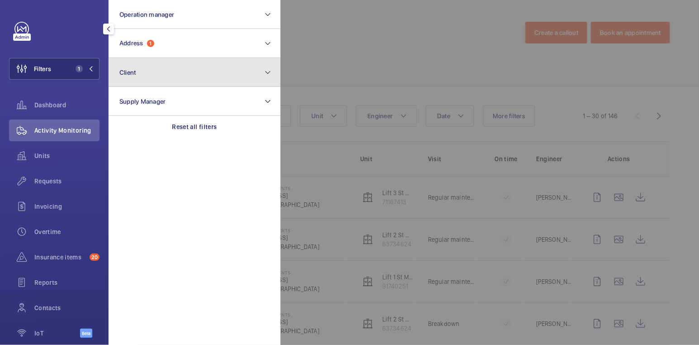
click at [151, 58] on button "Client" at bounding box center [195, 72] width 172 height 29
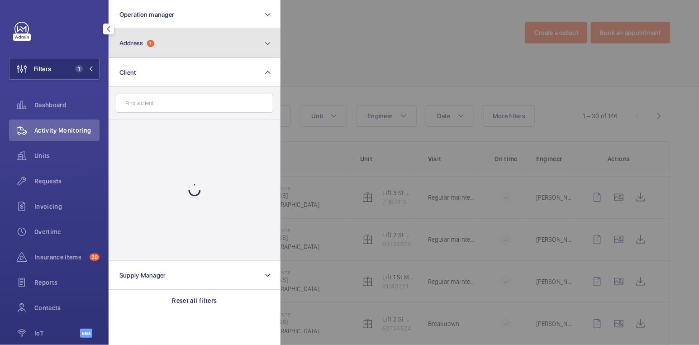
click at [180, 48] on button "Address 1" at bounding box center [195, 43] width 172 height 29
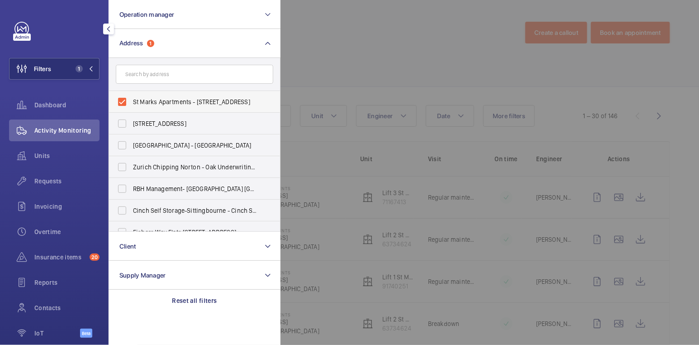
click at [153, 99] on span "St Marks Apartments - [STREET_ADDRESS]" at bounding box center [195, 101] width 124 height 9
click at [131, 99] on input "St Marks Apartments - [STREET_ADDRESS]" at bounding box center [122, 102] width 18 height 18
checkbox input "false"
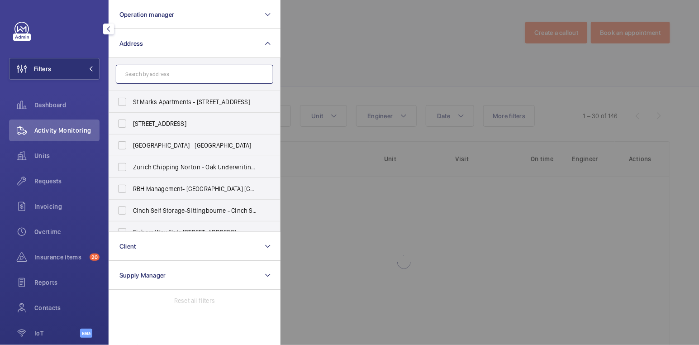
click at [169, 75] on input "text" at bounding box center [194, 74] width 157 height 19
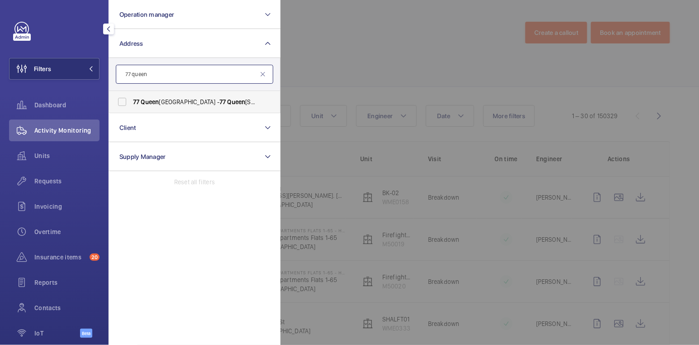
type input "77 queen"
click at [193, 106] on label "[STREET_ADDRESS] - [STREET_ADDRESS]" at bounding box center [187, 102] width 157 height 22
click at [131, 106] on input "[STREET_ADDRESS] - [STREET_ADDRESS]" at bounding box center [122, 102] width 18 height 18
checkbox input "true"
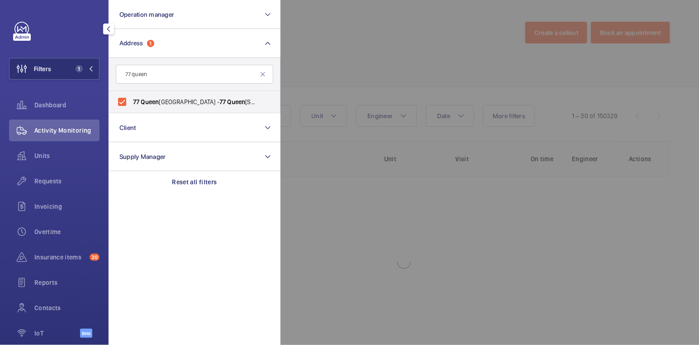
click at [360, 42] on div at bounding box center [629, 172] width 699 height 345
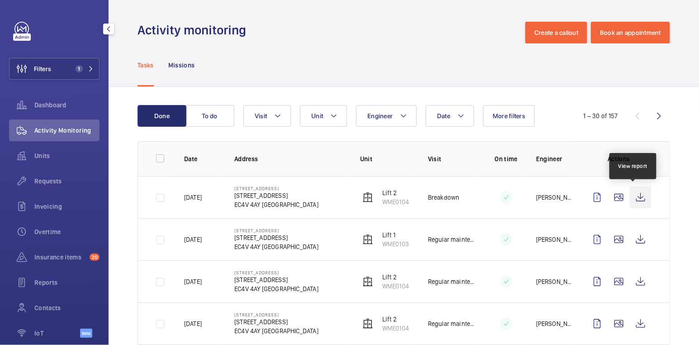
click at [630, 203] on wm-front-icon-button at bounding box center [641, 197] width 22 height 22
click at [50, 157] on span "Units" at bounding box center [66, 155] width 65 height 9
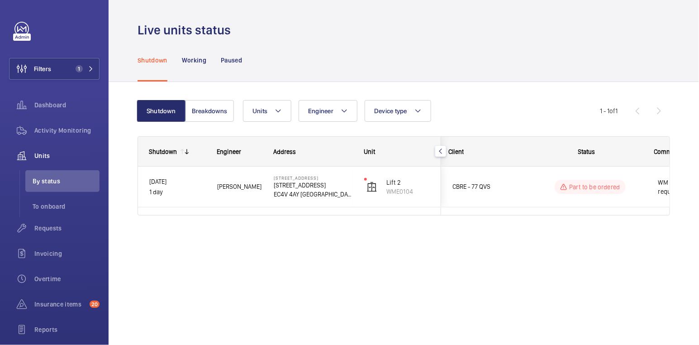
scroll to position [0, 187]
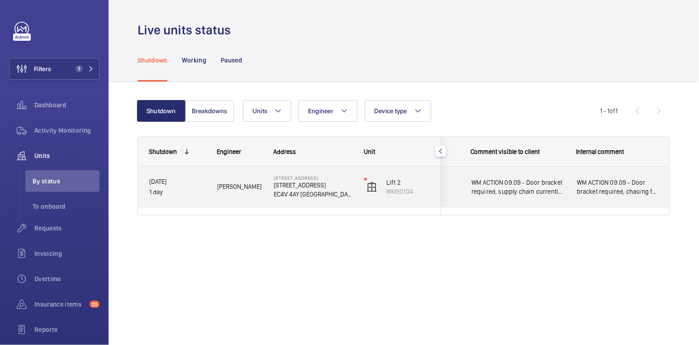
click at [601, 191] on span "WM ACTION 09.09 - Door bracket required, chasing for parts request - Elle" at bounding box center [618, 187] width 83 height 18
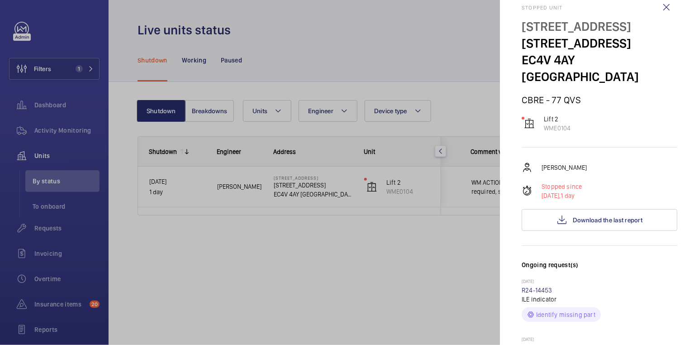
scroll to position [0, 0]
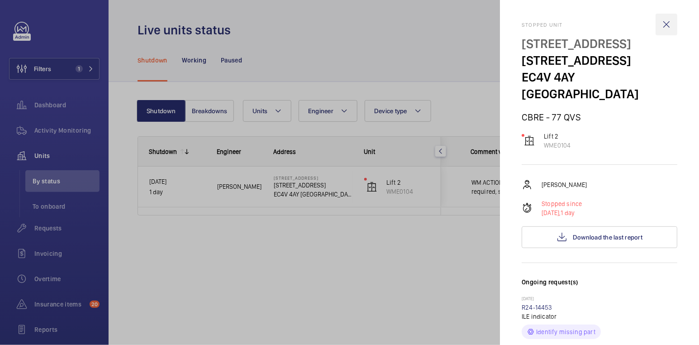
click at [661, 26] on wm-front-icon-button at bounding box center [666, 25] width 22 height 22
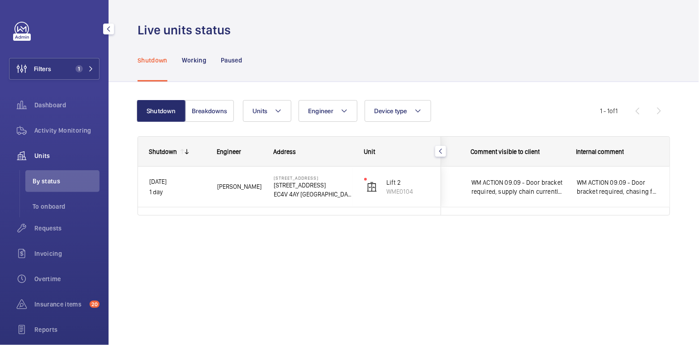
click at [67, 127] on span "Activity Monitoring" at bounding box center [66, 130] width 65 height 9
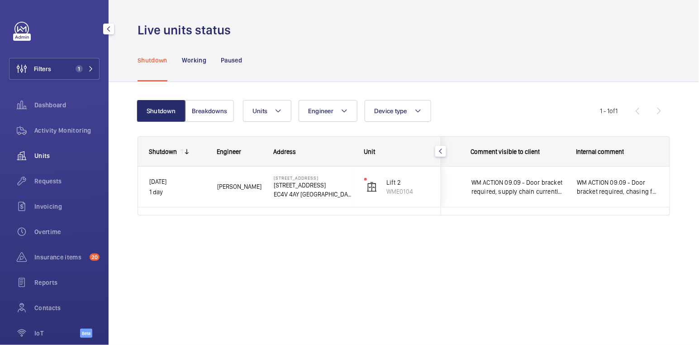
click at [67, 127] on span "Activity Monitoring" at bounding box center [66, 130] width 65 height 9
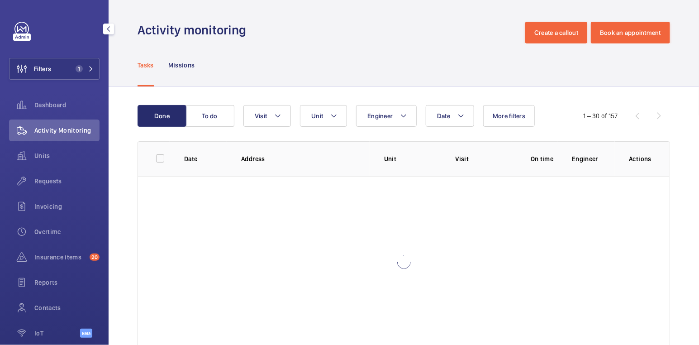
click at [76, 70] on span "1" at bounding box center [79, 68] width 7 height 7
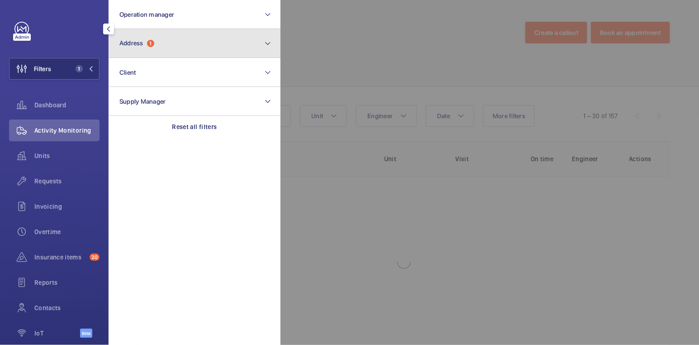
click at [191, 38] on button "Address 1" at bounding box center [195, 43] width 172 height 29
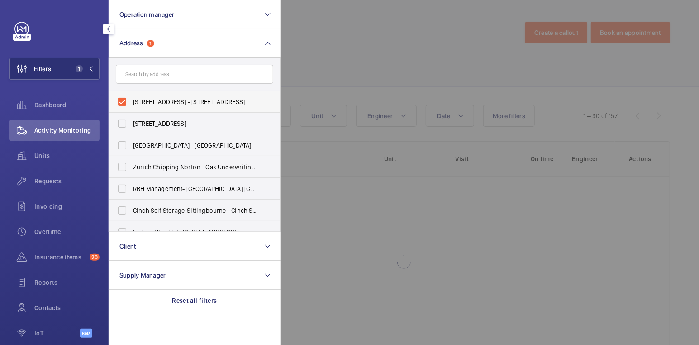
click at [159, 103] on span "[STREET_ADDRESS] - [STREET_ADDRESS]" at bounding box center [195, 101] width 124 height 9
click at [131, 103] on input "[STREET_ADDRESS] - [STREET_ADDRESS]" at bounding box center [122, 102] width 18 height 18
checkbox input "false"
click at [176, 74] on input "text" at bounding box center [194, 74] width 157 height 19
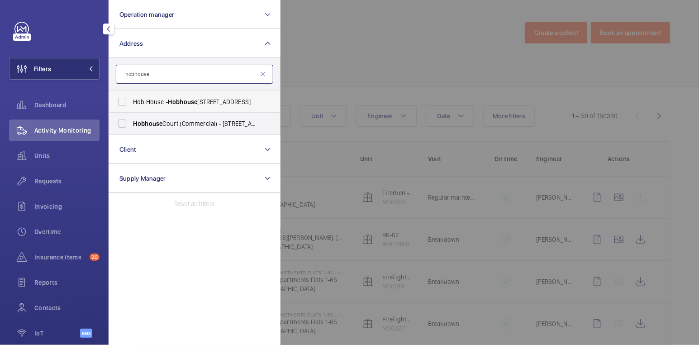
type input "hobhouse"
click at [183, 99] on span "Hobhouse" at bounding box center [182, 101] width 29 height 7
click at [131, 99] on input "[GEOGRAPHIC_DATA] - [STREET_ADDRESS]" at bounding box center [122, 102] width 18 height 18
checkbox input "true"
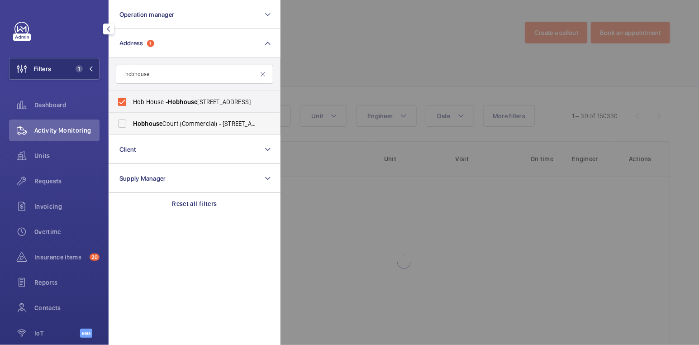
click at [180, 123] on span "Hobhouse Court (Commercial) - [STREET_ADDRESS]" at bounding box center [195, 123] width 124 height 9
click at [131, 123] on input "Hobhouse Court (Commercial) - [STREET_ADDRESS]" at bounding box center [122, 123] width 18 height 18
checkbox input "true"
click at [370, 55] on div at bounding box center [629, 172] width 699 height 345
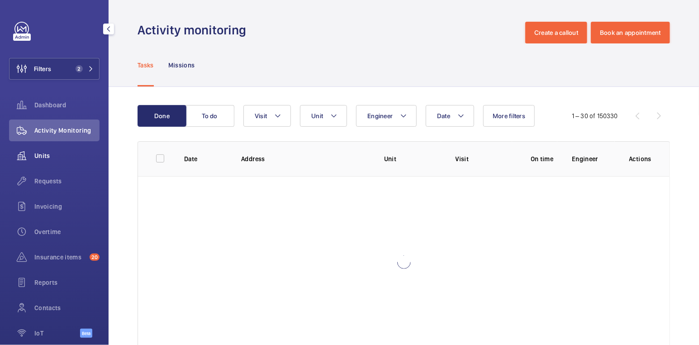
click at [50, 154] on span "Units" at bounding box center [66, 155] width 65 height 9
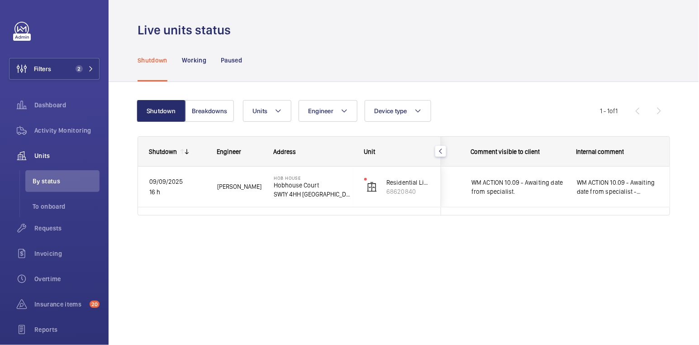
scroll to position [0, 144]
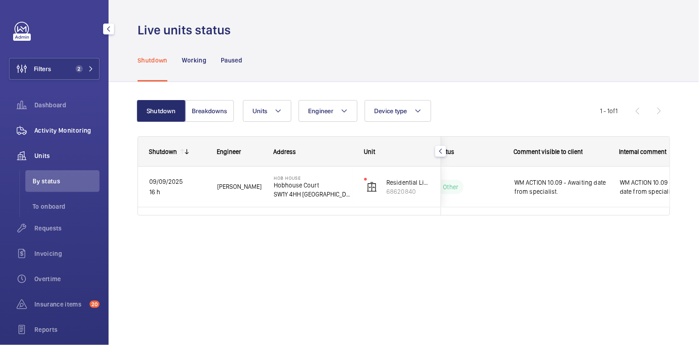
click at [64, 128] on span "Activity Monitoring" at bounding box center [66, 130] width 65 height 9
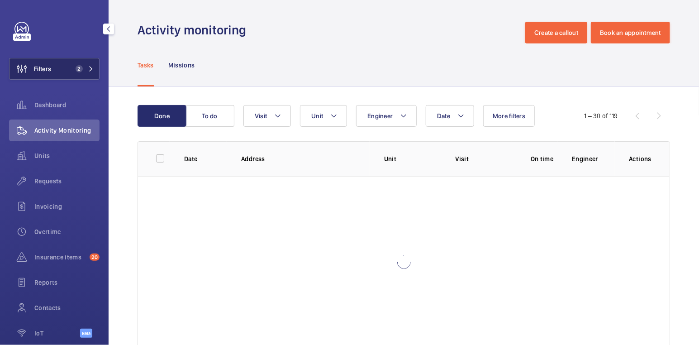
click at [60, 76] on button "Filters 2" at bounding box center [54, 69] width 90 height 22
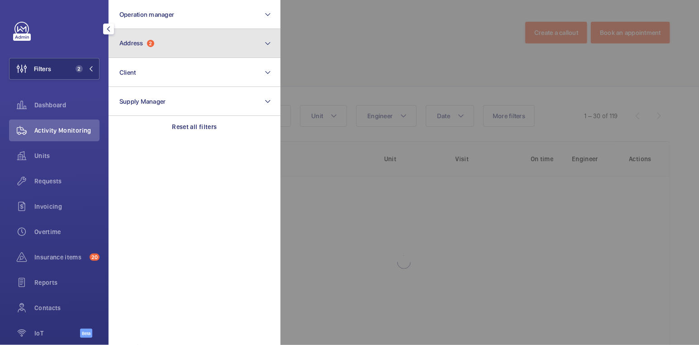
click at [183, 46] on button "Address 2" at bounding box center [195, 43] width 172 height 29
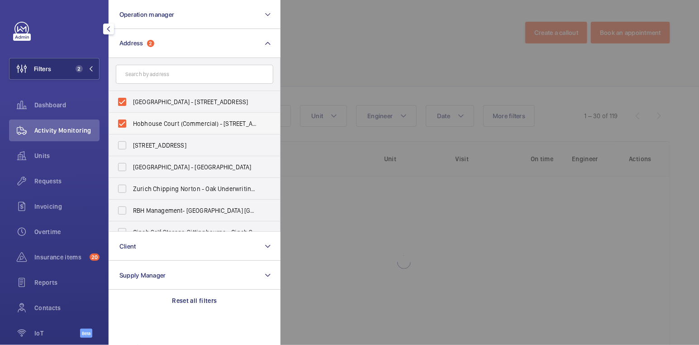
drag, startPoint x: 149, startPoint y: 99, endPoint x: 150, endPoint y: 113, distance: 14.1
click at [149, 99] on span "[GEOGRAPHIC_DATA] - [STREET_ADDRESS]" at bounding box center [195, 101] width 124 height 9
click at [131, 99] on input "[GEOGRAPHIC_DATA] - [STREET_ADDRESS]" at bounding box center [122, 102] width 18 height 18
checkbox input "false"
click at [150, 123] on span "Hobhouse Court (Commercial) - [STREET_ADDRESS]" at bounding box center [195, 123] width 124 height 9
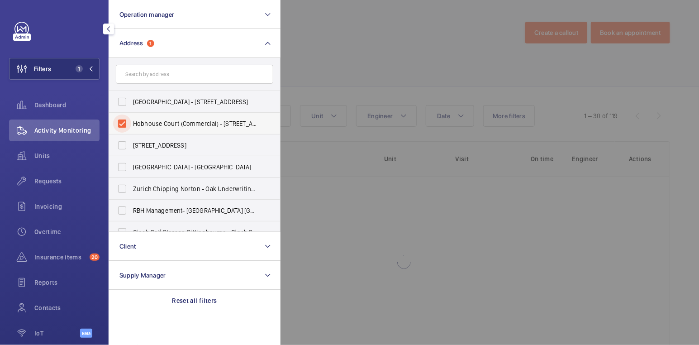
click at [131, 123] on input "Hobhouse Court (Commercial) - [STREET_ADDRESS]" at bounding box center [122, 123] width 18 height 18
checkbox input "false"
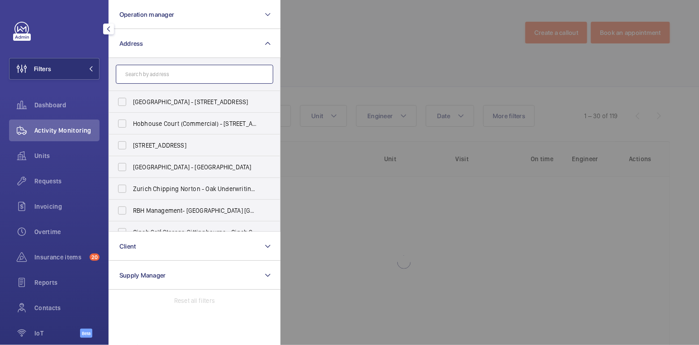
click at [161, 75] on input "text" at bounding box center [194, 74] width 157 height 19
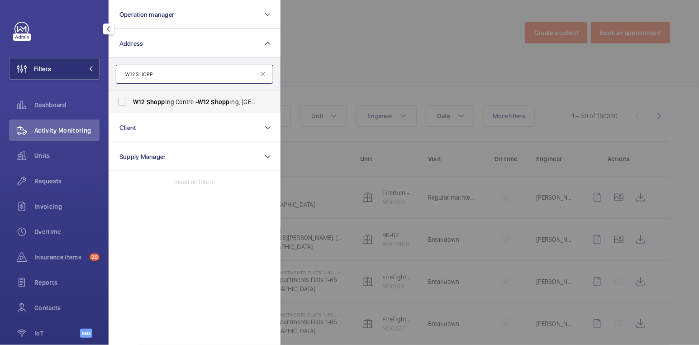
type input "W12 SHOPP"
drag, startPoint x: 171, startPoint y: 100, endPoint x: 181, endPoint y: 101, distance: 9.5
click at [172, 100] on span "W12 Shopp ing Centre - [GEOGRAPHIC_DATA]" at bounding box center [195, 101] width 124 height 9
click at [131, 100] on input "W12 Shopp ing Centre - [GEOGRAPHIC_DATA]" at bounding box center [122, 102] width 18 height 18
checkbox input "true"
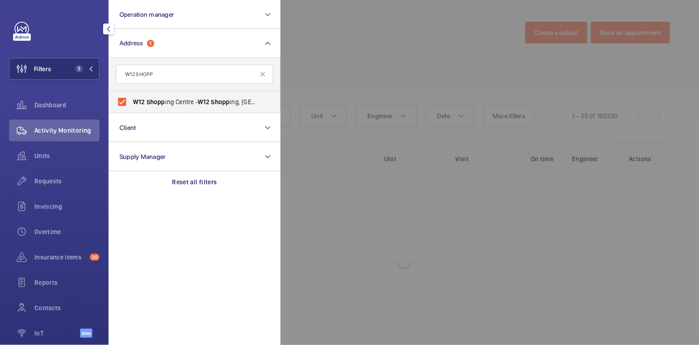
click at [430, 37] on div at bounding box center [629, 172] width 699 height 345
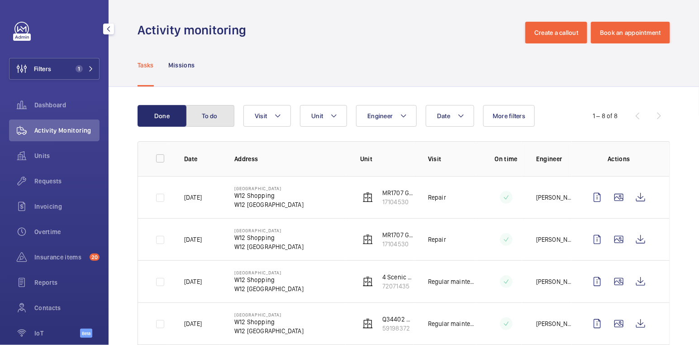
click at [217, 119] on button "To do" at bounding box center [209, 116] width 49 height 22
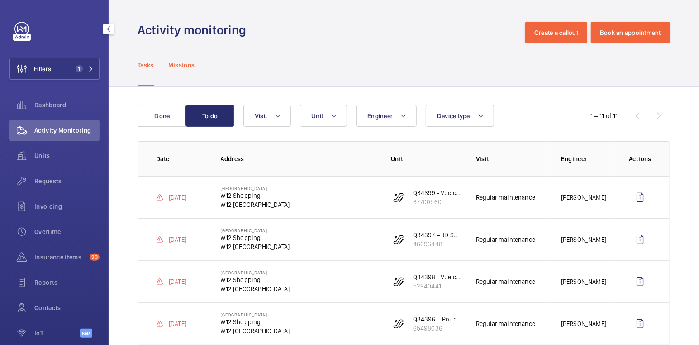
click at [190, 63] on p "Missions" at bounding box center [181, 65] width 27 height 9
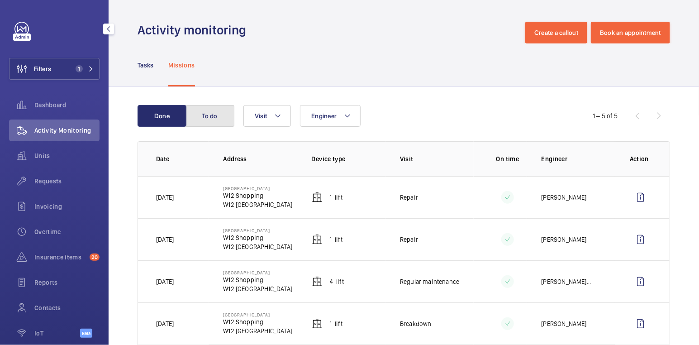
click at [206, 114] on button "To do" at bounding box center [209, 116] width 49 height 22
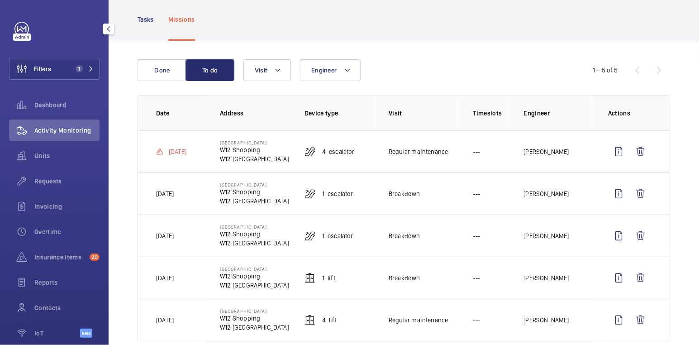
scroll to position [55, 0]
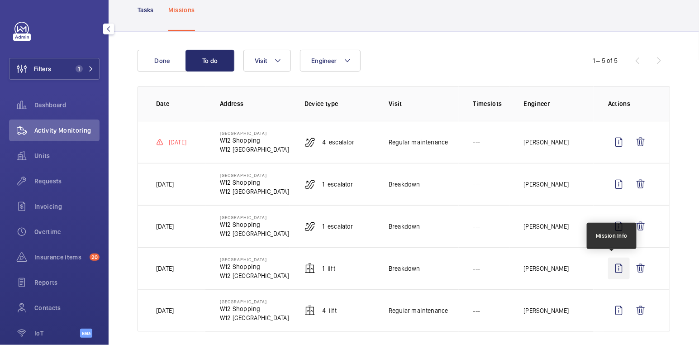
click at [612, 270] on wm-front-icon-button at bounding box center [619, 268] width 22 height 22
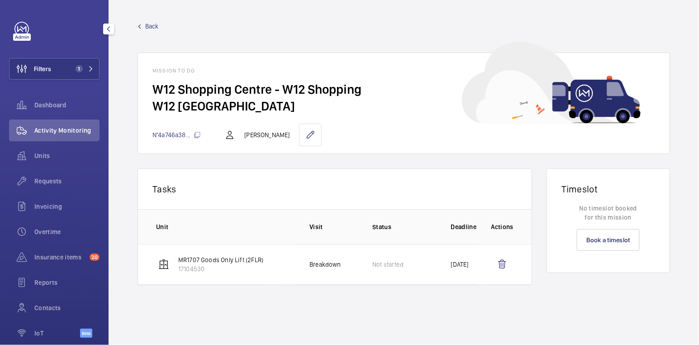
click at [151, 27] on span "Back" at bounding box center [152, 26] width 14 height 9
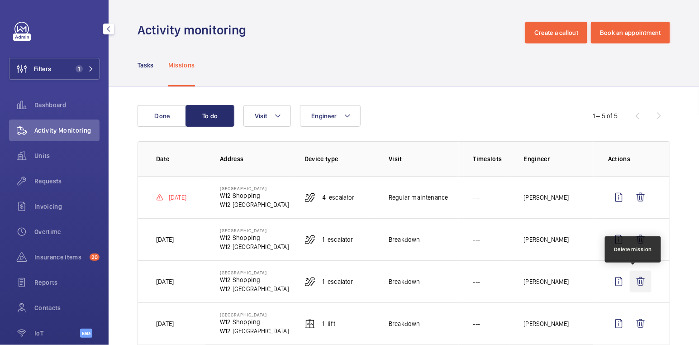
click at [634, 283] on wm-front-icon-button at bounding box center [641, 281] width 22 height 22
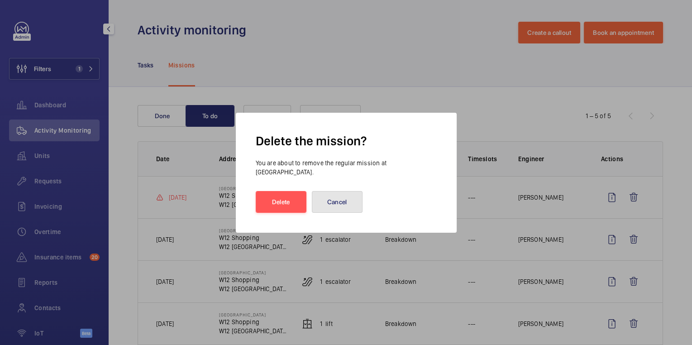
click at [336, 201] on button "Cancel" at bounding box center [337, 202] width 51 height 22
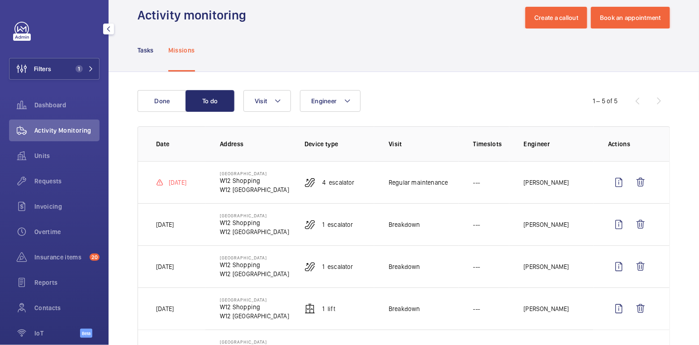
scroll to position [62, 0]
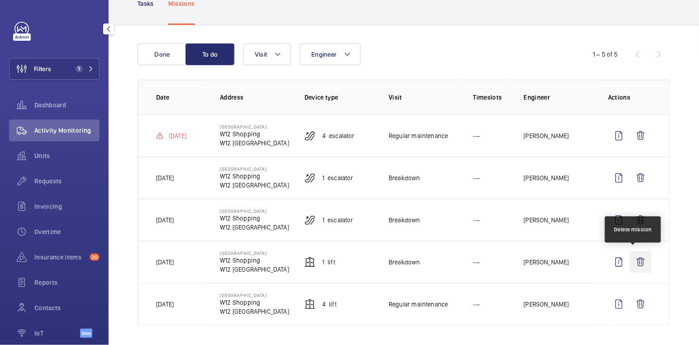
click at [631, 260] on wm-front-icon-button at bounding box center [641, 262] width 22 height 22
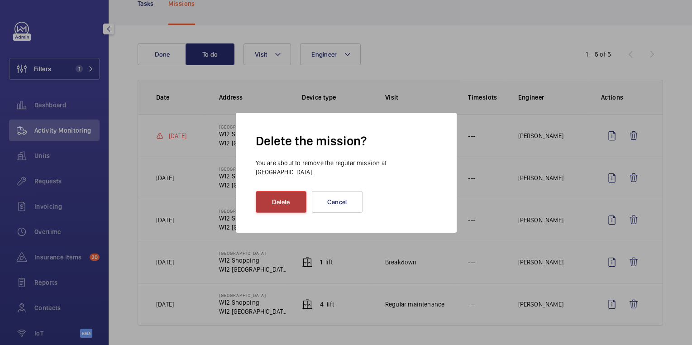
click at [276, 204] on button "Delete" at bounding box center [281, 202] width 51 height 22
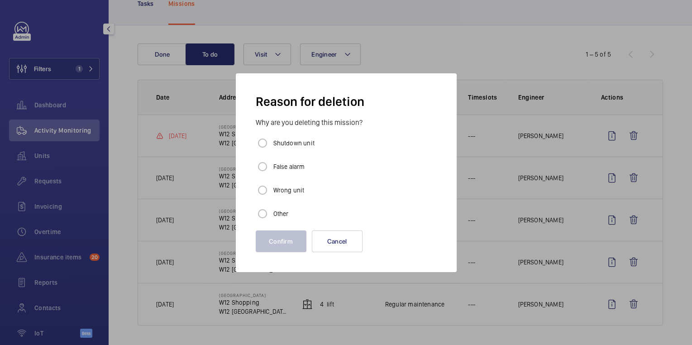
click at [295, 147] on label "Shutdown unit" at bounding box center [292, 142] width 43 height 9
click at [271, 147] on input "Shutdown unit" at bounding box center [262, 143] width 18 height 18
radio input "true"
click at [285, 242] on button "Confirm" at bounding box center [281, 241] width 51 height 22
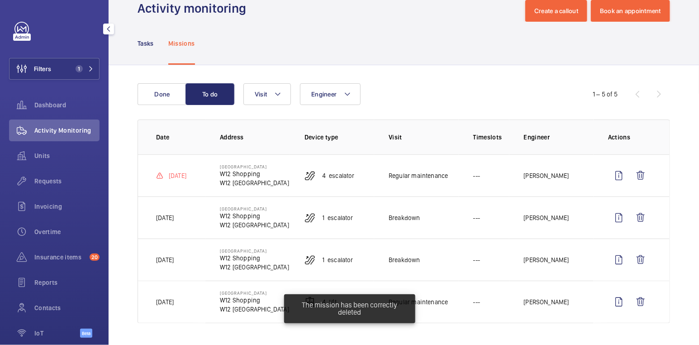
click at [78, 68] on span "1" at bounding box center [83, 68] width 22 height 7
click at [76, 67] on span "1" at bounding box center [79, 68] width 7 height 7
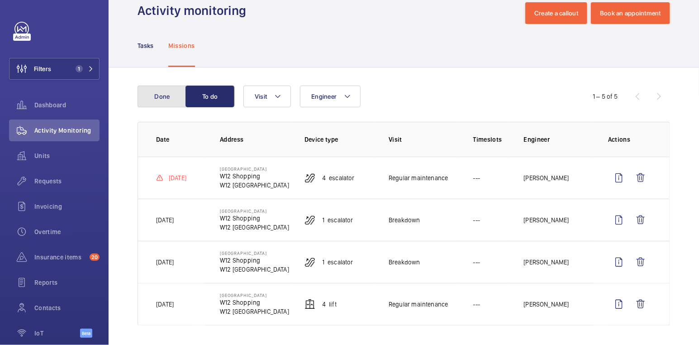
click at [170, 98] on button "Done" at bounding box center [162, 96] width 49 height 22
click at [167, 99] on button "Done" at bounding box center [162, 96] width 49 height 22
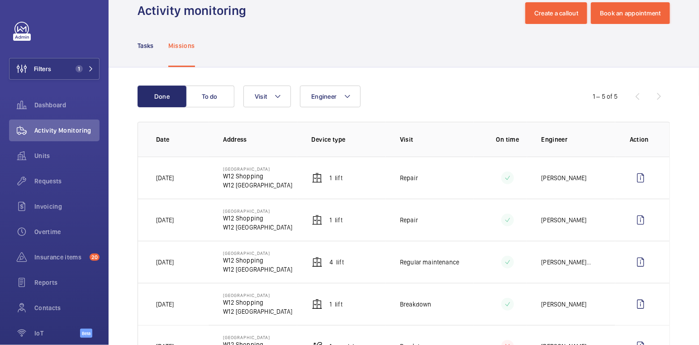
click at [64, 67] on button "Filters 1" at bounding box center [54, 69] width 90 height 22
click at [76, 71] on span "1" at bounding box center [79, 68] width 7 height 7
click at [68, 76] on button "Filters 1" at bounding box center [54, 69] width 90 height 22
click at [76, 69] on span "1" at bounding box center [79, 68] width 7 height 7
click at [76, 71] on span "1" at bounding box center [79, 68] width 7 height 7
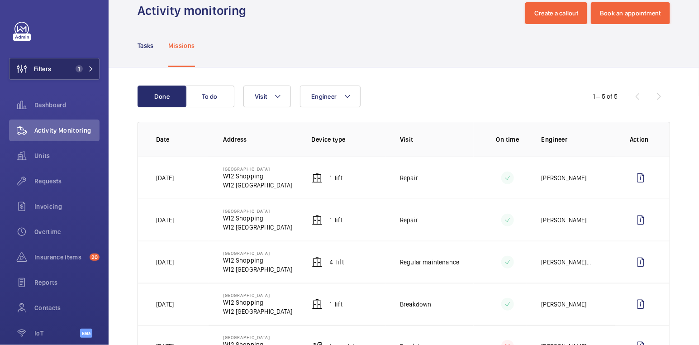
click at [76, 68] on span "1" at bounding box center [79, 68] width 7 height 7
click at [57, 69] on button "Filters 1" at bounding box center [54, 69] width 90 height 22
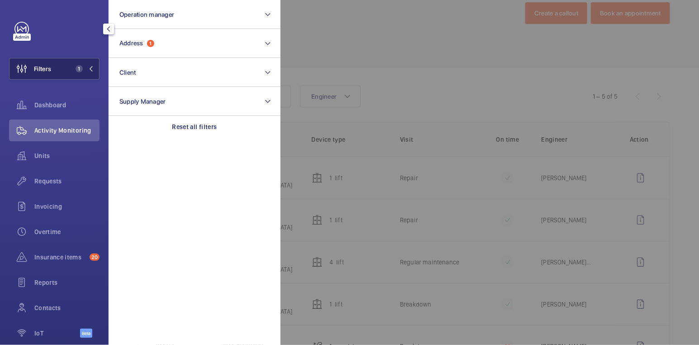
click at [81, 67] on span "1" at bounding box center [83, 68] width 22 height 7
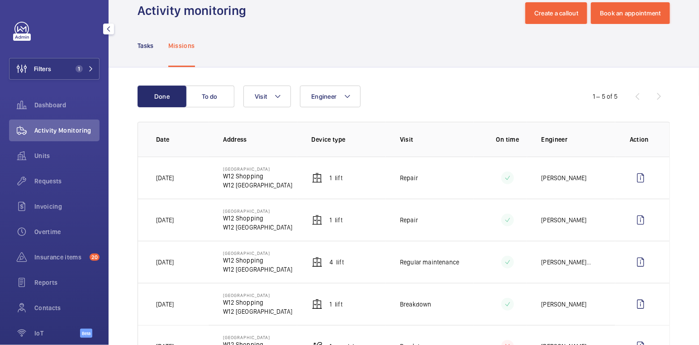
click at [41, 78] on span "Filters" at bounding box center [30, 69] width 42 height 22
click at [54, 67] on button "Filters 1" at bounding box center [54, 69] width 90 height 22
click at [62, 69] on button "Filters 1" at bounding box center [54, 69] width 90 height 22
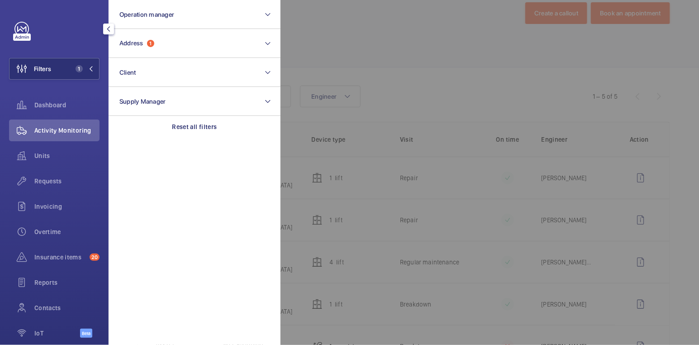
click at [43, 72] on span "Filters" at bounding box center [42, 68] width 17 height 9
click at [181, 53] on div "Missions" at bounding box center [181, 45] width 27 height 43
click at [176, 45] on p "Missions" at bounding box center [181, 45] width 27 height 9
click at [164, 46] on nav "Tasks Missions" at bounding box center [166, 45] width 57 height 43
click at [169, 45] on p "Missions" at bounding box center [181, 45] width 27 height 9
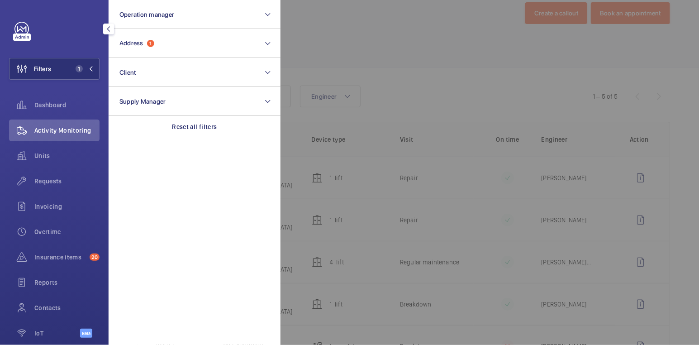
click at [200, 36] on div "Tasks Missions" at bounding box center [404, 45] width 532 height 43
click at [266, 39] on div "Tasks Missions" at bounding box center [404, 45] width 532 height 43
click at [274, 43] on div "Tasks Missions" at bounding box center [404, 45] width 532 height 43
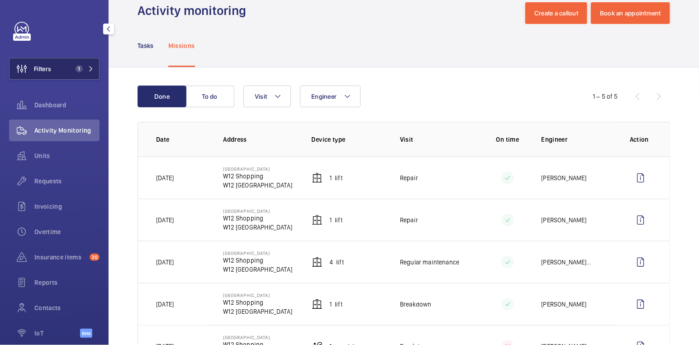
click at [71, 73] on button "Filters 1" at bounding box center [54, 69] width 90 height 22
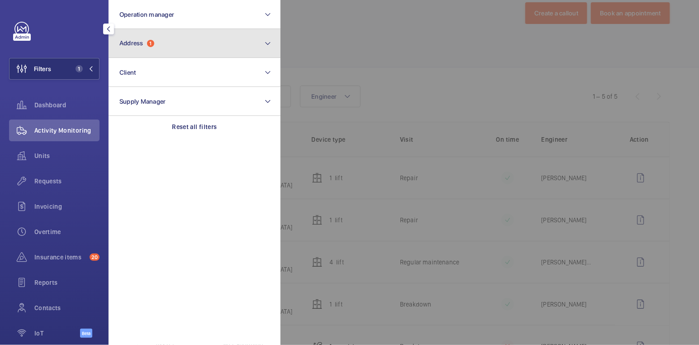
click at [220, 44] on button "Address 1" at bounding box center [195, 43] width 172 height 29
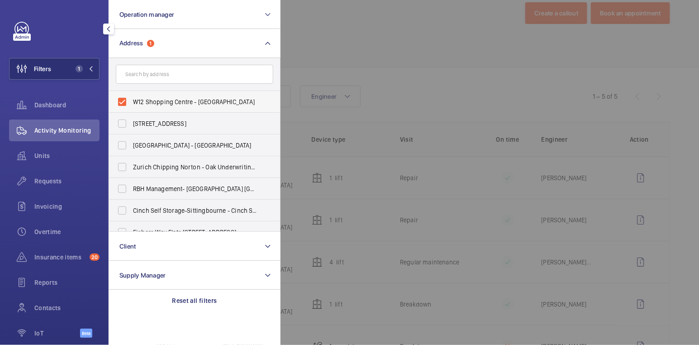
click at [179, 99] on span "W12 Shopping Centre - [GEOGRAPHIC_DATA]" at bounding box center [195, 101] width 124 height 9
click at [131, 99] on input "W12 Shopping Centre - [GEOGRAPHIC_DATA]" at bounding box center [122, 102] width 18 height 18
checkbox input "false"
click at [342, 42] on div at bounding box center [629, 172] width 699 height 345
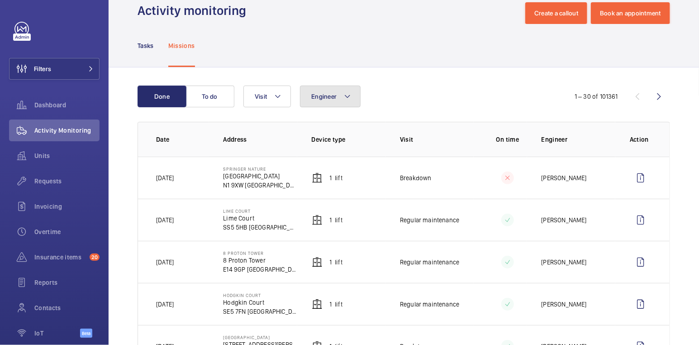
click at [343, 101] on button "Engineer" at bounding box center [330, 96] width 61 height 22
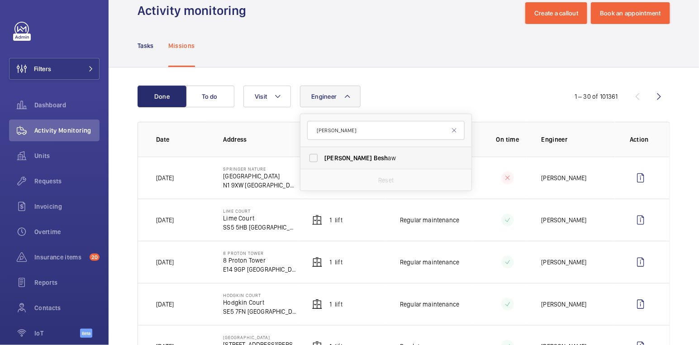
type input "[PERSON_NAME]"
click at [374, 157] on span "Besh" at bounding box center [381, 157] width 14 height 7
click at [323, 157] on input "[PERSON_NAME] aw" at bounding box center [313, 158] width 18 height 18
checkbox input "true"
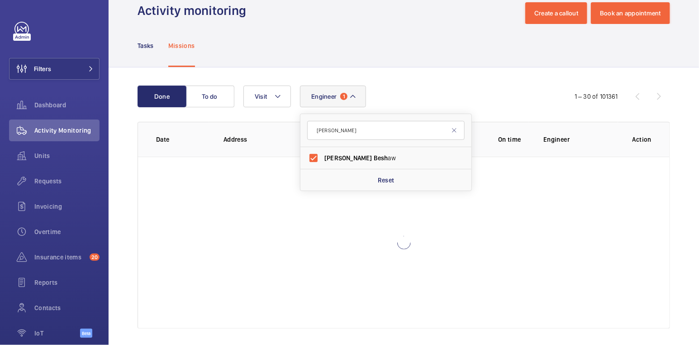
click at [436, 63] on div "Tasks Missions" at bounding box center [404, 45] width 532 height 43
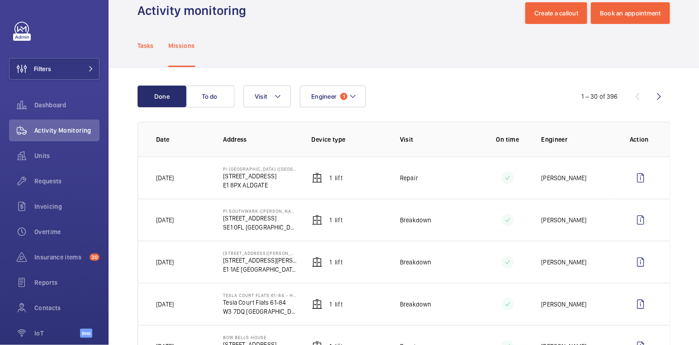
click at [147, 45] on p "Tasks" at bounding box center [146, 45] width 16 height 9
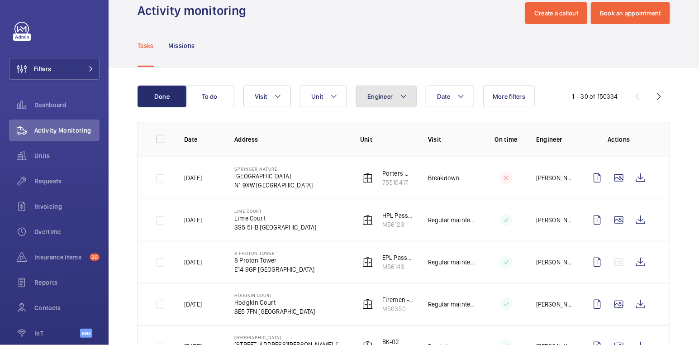
click at [387, 101] on button "Engineer" at bounding box center [386, 96] width 61 height 22
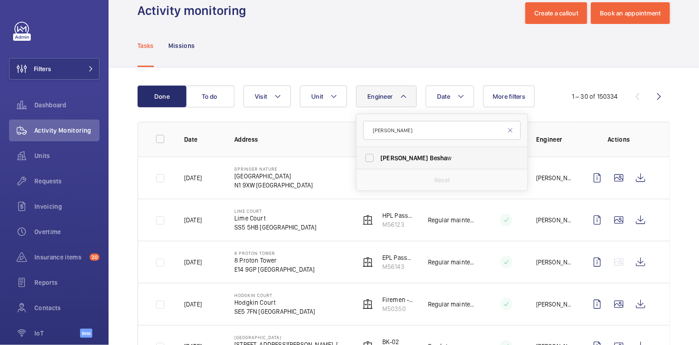
type input "[PERSON_NAME]"
click at [430, 158] on span "Besha" at bounding box center [439, 157] width 18 height 7
click at [379, 158] on input "[PERSON_NAME] w" at bounding box center [370, 158] width 18 height 18
checkbox input "true"
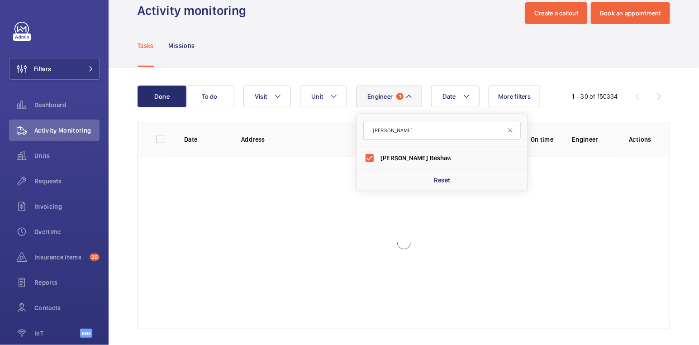
click at [428, 56] on div "Tasks Missions" at bounding box center [404, 45] width 532 height 43
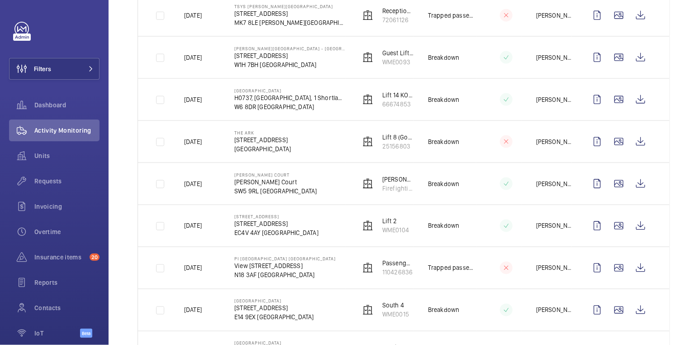
scroll to position [424, 0]
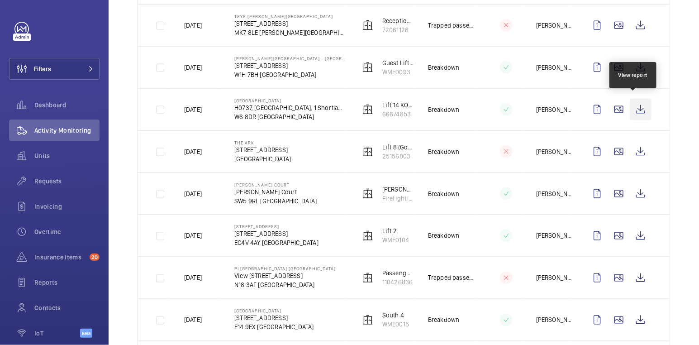
click at [633, 104] on wm-front-icon-button at bounding box center [641, 110] width 22 height 22
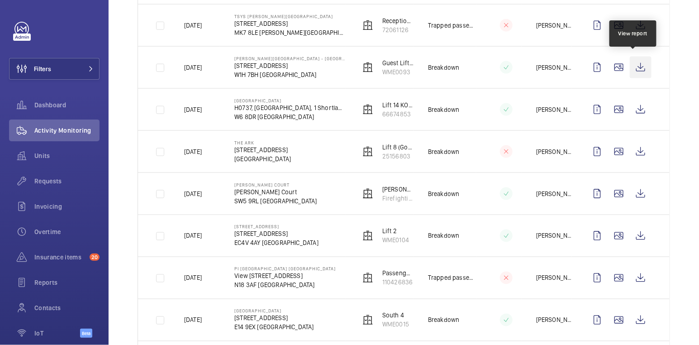
click at [638, 67] on wm-front-icon-button at bounding box center [641, 68] width 22 height 22
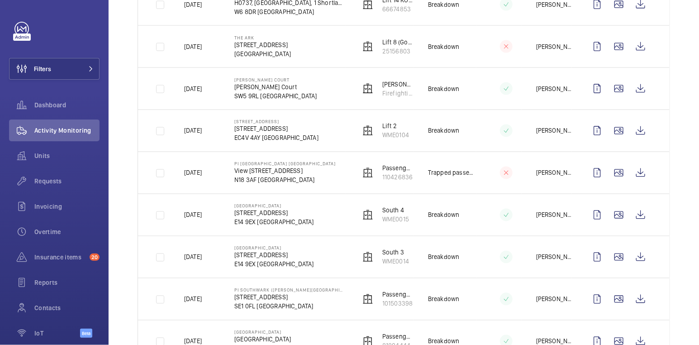
scroll to position [529, 0]
click at [66, 71] on button "Filters" at bounding box center [54, 69] width 90 height 22
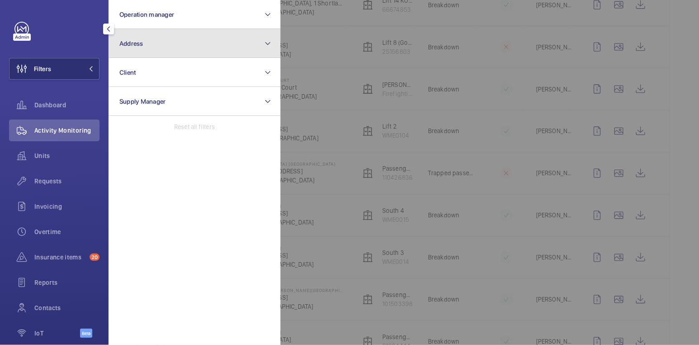
click at [170, 45] on button "Address" at bounding box center [195, 43] width 172 height 29
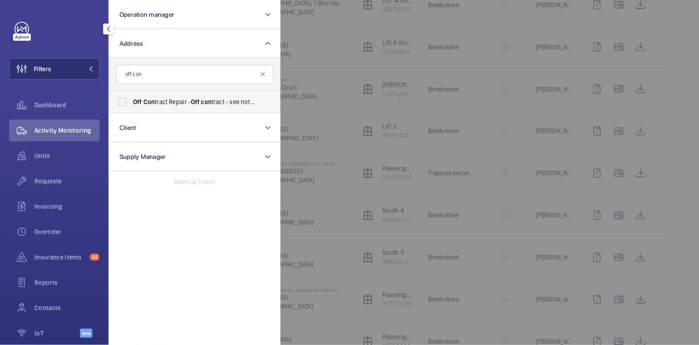
type input "off con"
click at [180, 100] on span "Off Con tract Repair - Off con tract - see notes in description, LONDON XXXX" at bounding box center [195, 101] width 124 height 9
click at [131, 100] on input "Off Con tract Repair - Off con tract - see notes in description, LONDON XXXX" at bounding box center [122, 102] width 18 height 18
checkbox input "true"
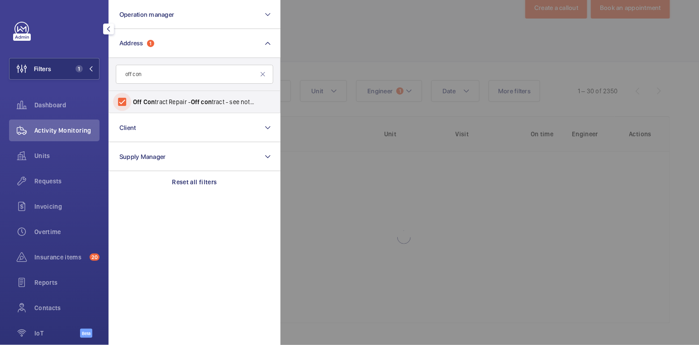
scroll to position [24, 0]
click at [372, 43] on div at bounding box center [629, 172] width 699 height 345
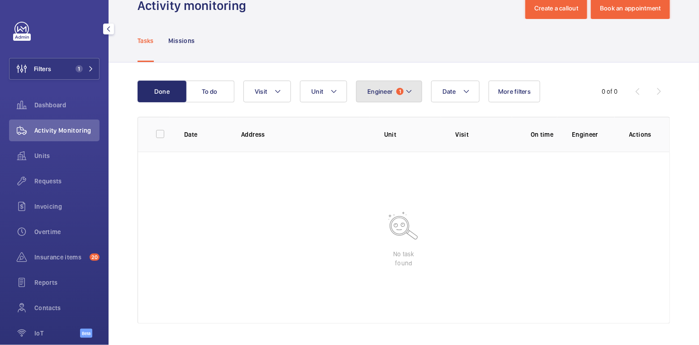
click at [398, 90] on span "1" at bounding box center [399, 91] width 7 height 7
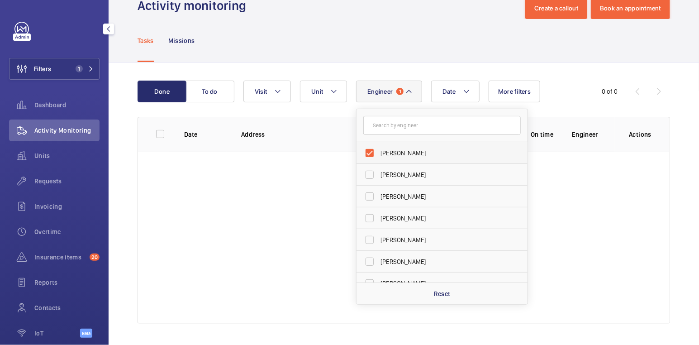
click at [389, 155] on span "[PERSON_NAME]" at bounding box center [442, 152] width 124 height 9
click at [379, 155] on input "[PERSON_NAME]" at bounding box center [370, 153] width 18 height 18
checkbox input "false"
click at [362, 67] on div "Done To do Date Engineer [PERSON_NAME] [PERSON_NAME] [PERSON_NAME][DEMOGRAPHIC_…" at bounding box center [404, 203] width 590 height 283
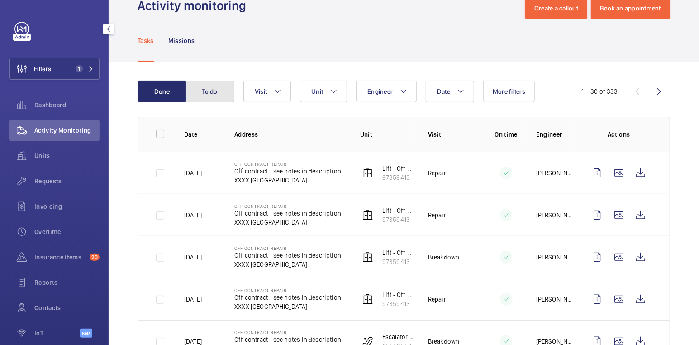
click at [218, 91] on button "To do" at bounding box center [209, 92] width 49 height 22
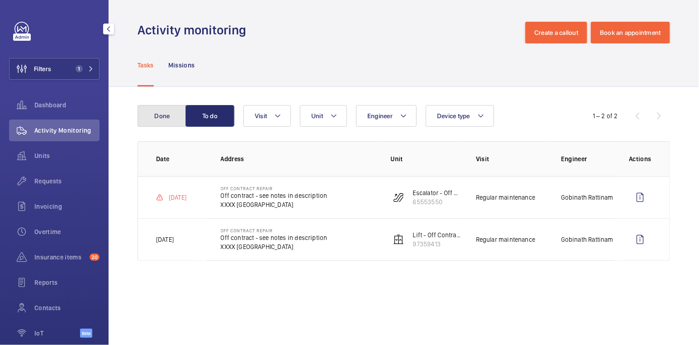
click at [160, 110] on button "Done" at bounding box center [162, 116] width 49 height 22
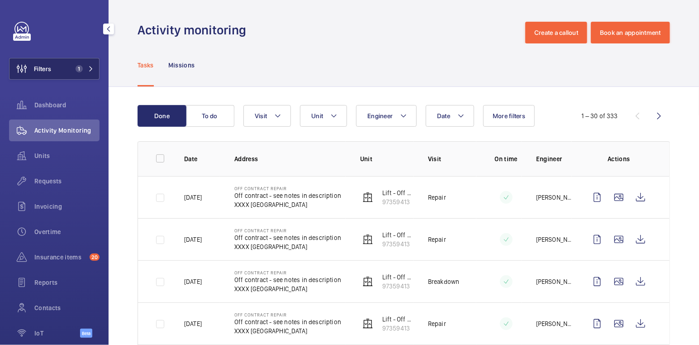
click at [72, 67] on span "1" at bounding box center [77, 68] width 11 height 7
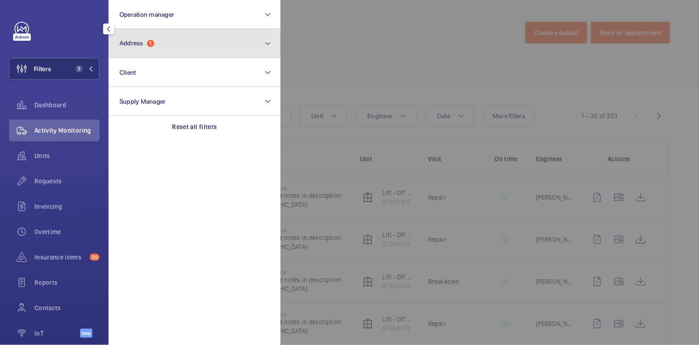
click at [141, 51] on button "Address 1" at bounding box center [195, 43] width 172 height 29
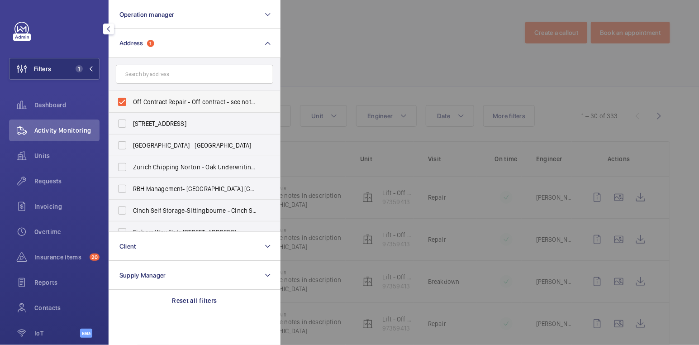
drag, startPoint x: 153, startPoint y: 104, endPoint x: 153, endPoint y: 90, distance: 13.6
click at [153, 104] on span "Off Contract Repair - Off contract - see notes in description, [GEOGRAPHIC_DATA…" at bounding box center [195, 101] width 124 height 9
click at [131, 104] on input "Off Contract Repair - Off contract - see notes in description, [GEOGRAPHIC_DATA…" at bounding box center [122, 102] width 18 height 18
checkbox input "false"
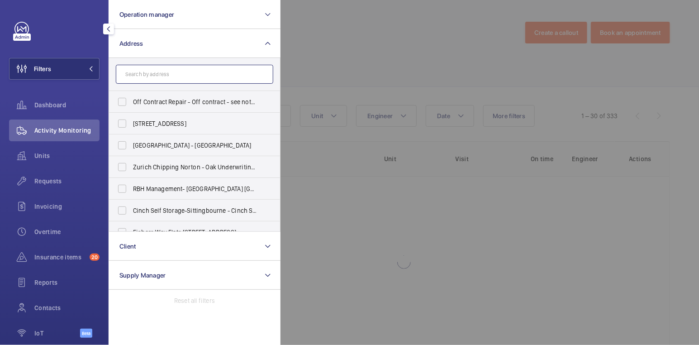
click at [154, 72] on input "text" at bounding box center [194, 74] width 157 height 19
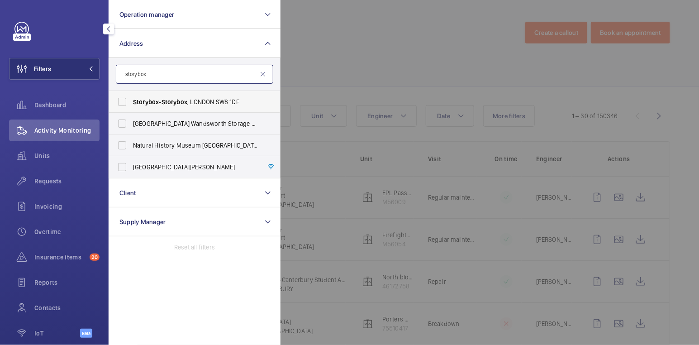
type input "storybox"
click at [158, 105] on span "Storybox - Storybox , [GEOGRAPHIC_DATA] 1DF" at bounding box center [195, 101] width 124 height 9
click at [131, 105] on input "Storybox - Storybox , [GEOGRAPHIC_DATA] 1DF" at bounding box center [122, 102] width 18 height 18
checkbox input "true"
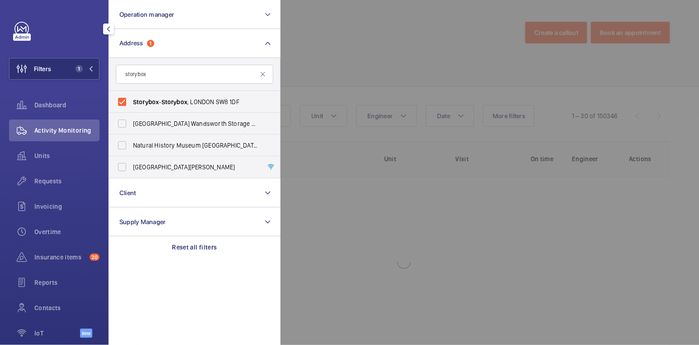
click at [381, 47] on div at bounding box center [629, 172] width 699 height 345
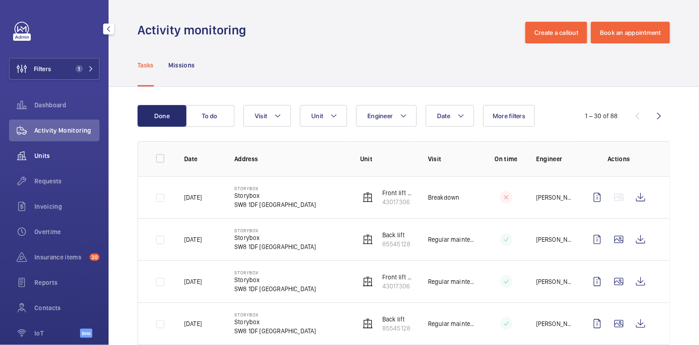
click at [46, 152] on span "Units" at bounding box center [66, 155] width 65 height 9
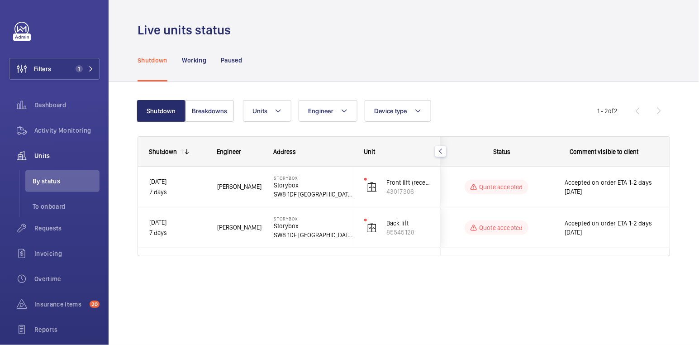
scroll to position [0, 87]
